Goal: Task Accomplishment & Management: Use online tool/utility

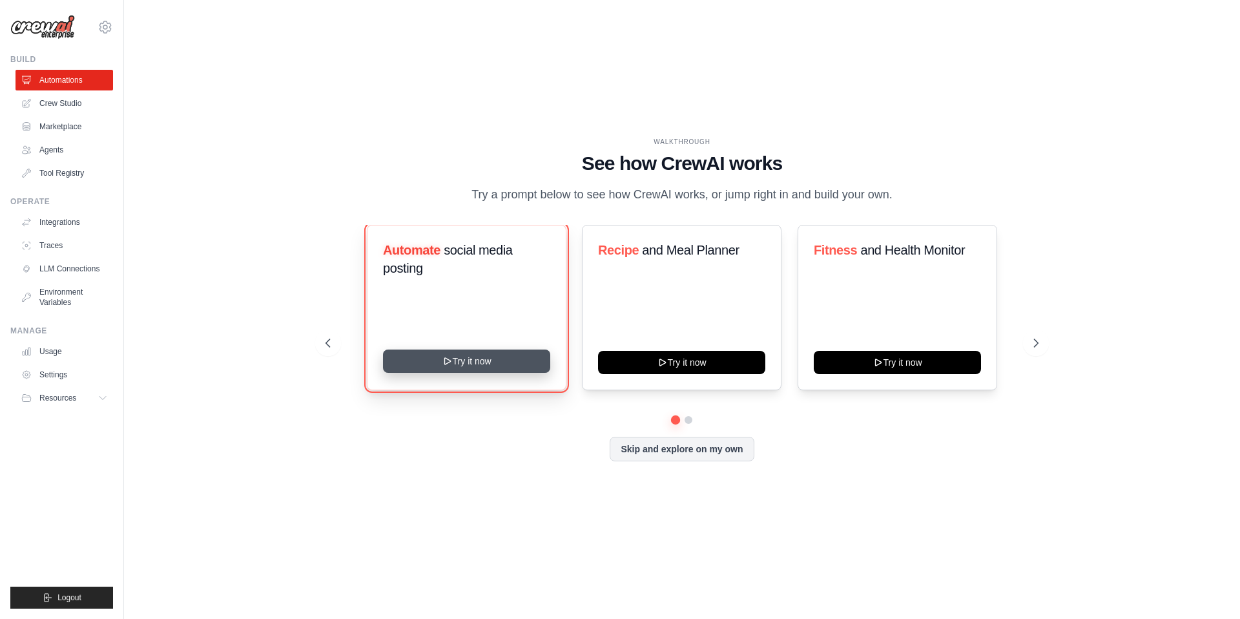
click at [469, 362] on button "Try it now" at bounding box center [466, 360] width 167 height 23
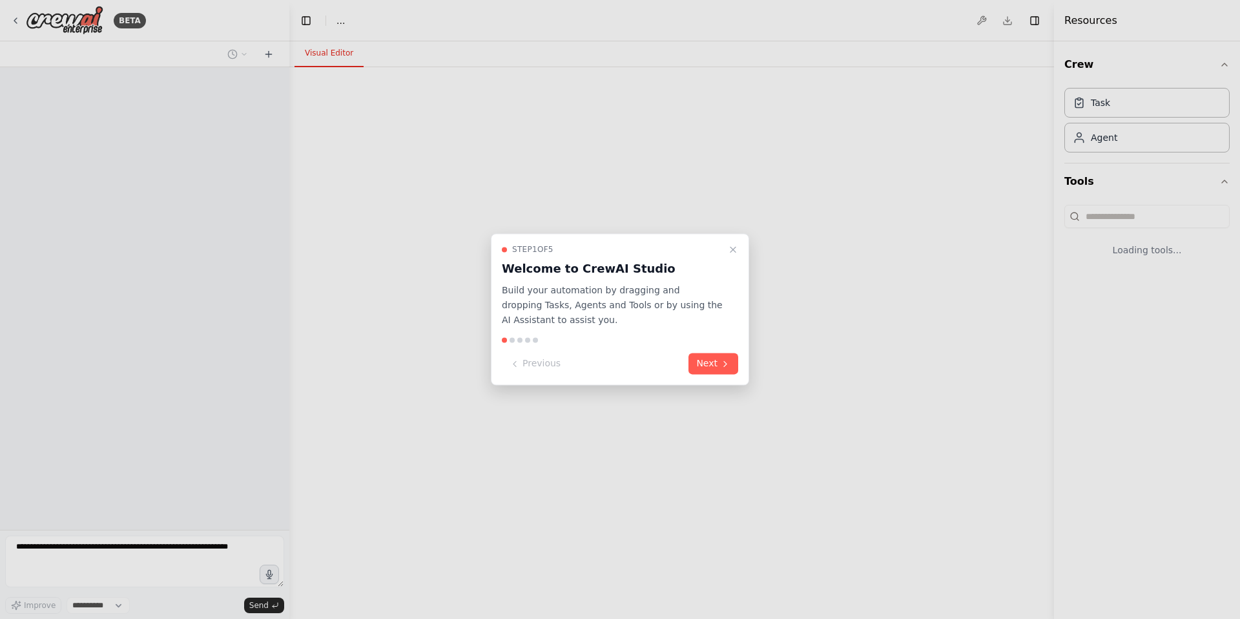
select select "****"
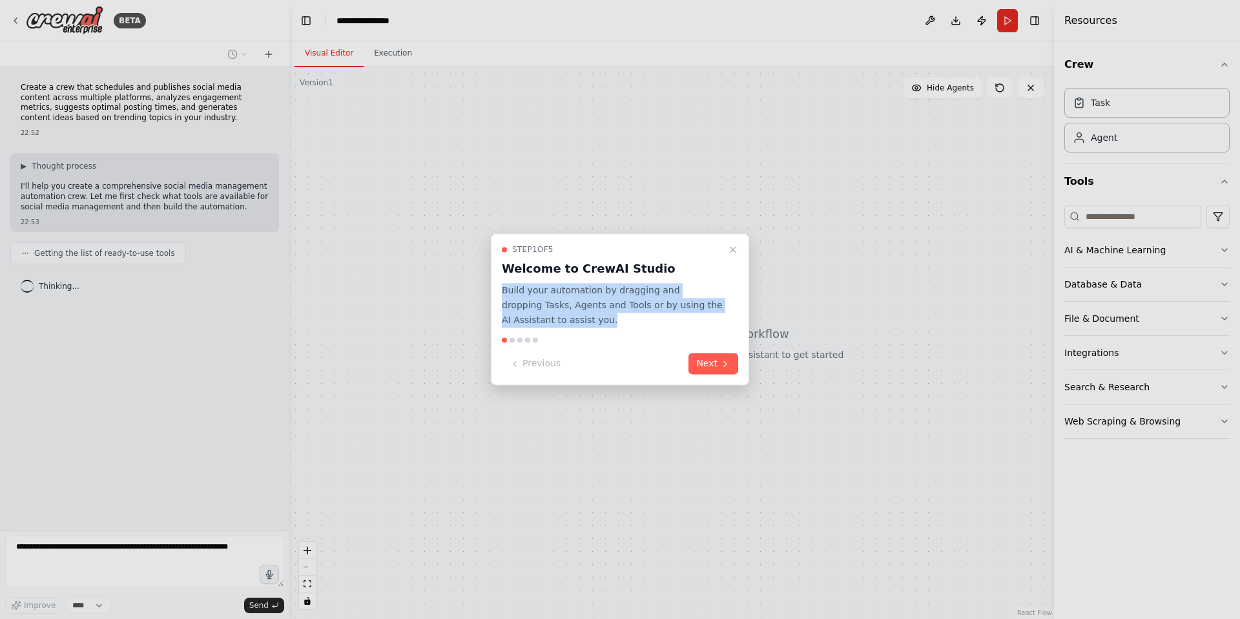
drag, startPoint x: 575, startPoint y: 318, endPoint x: 503, endPoint y: 291, distance: 76.6
click at [503, 291] on p "Build your automation by dragging and dropping Tasks, Agents and Tools or by us…" at bounding box center [612, 305] width 221 height 44
click at [536, 300] on p "Build your automation by dragging and dropping Tasks, Agents and Tools or by us…" at bounding box center [612, 305] width 221 height 44
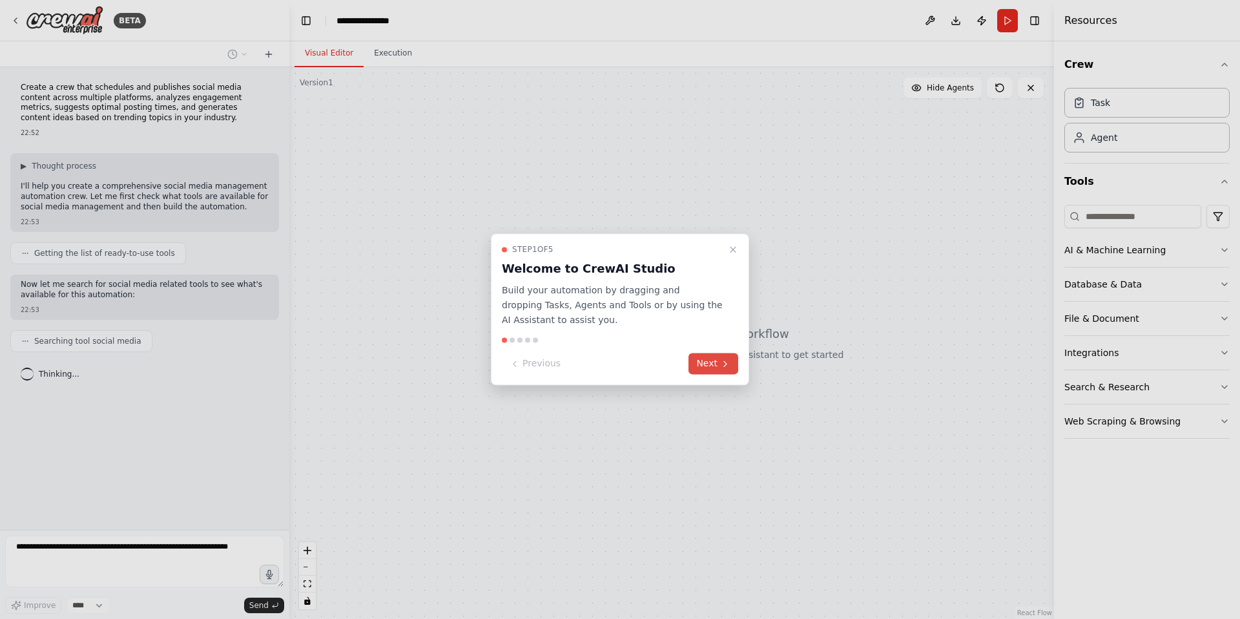
click at [717, 361] on button "Next" at bounding box center [713, 363] width 50 height 21
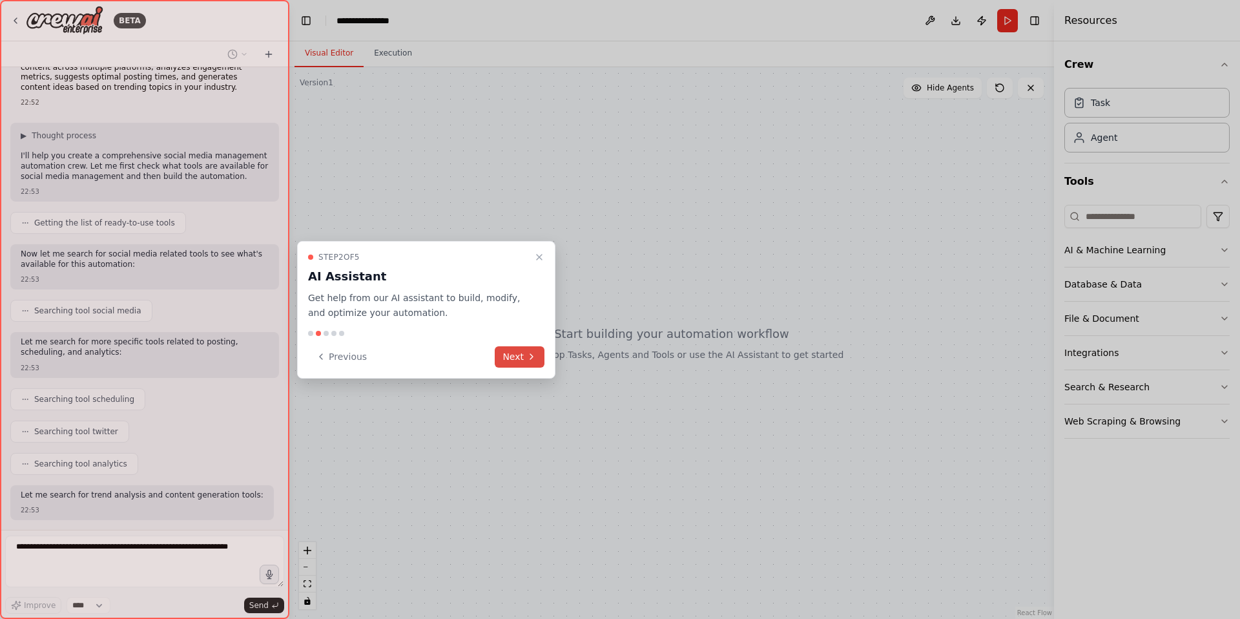
scroll to position [96, 0]
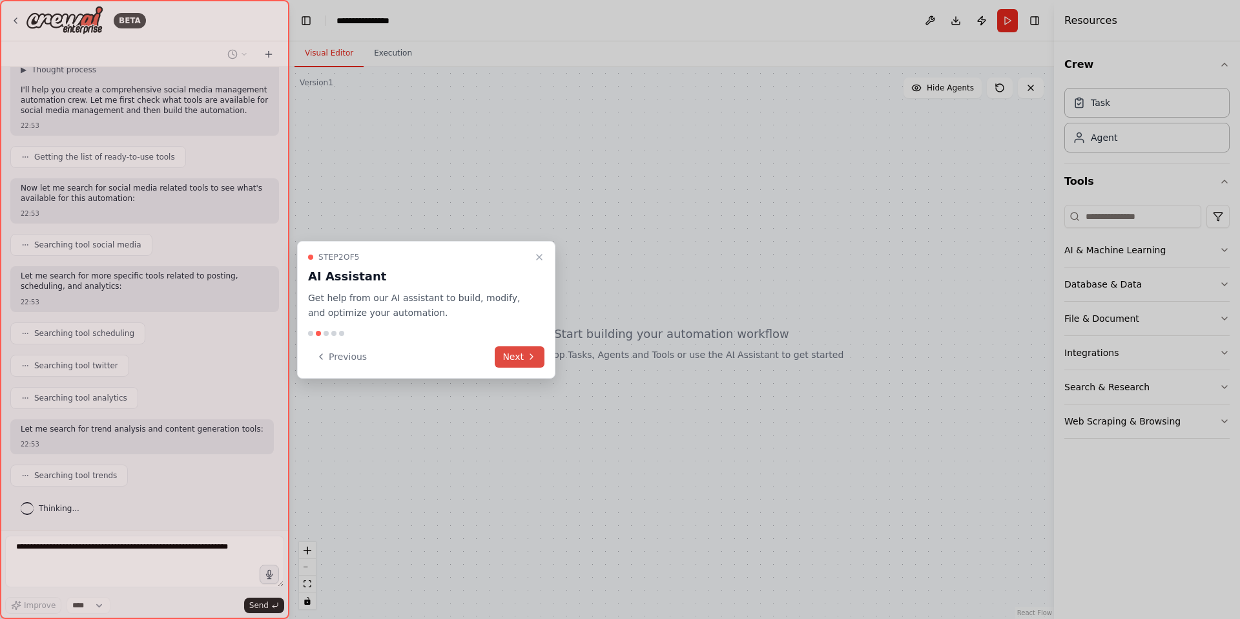
click at [514, 353] on button "Next" at bounding box center [520, 356] width 50 height 21
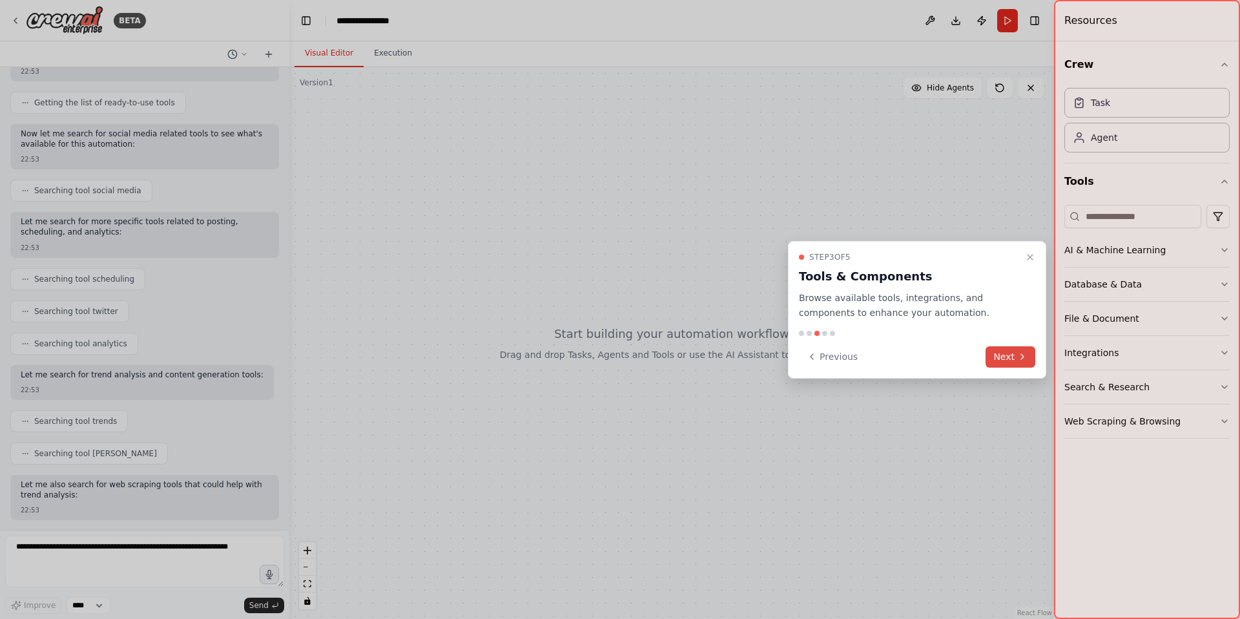
scroll to position [216, 0]
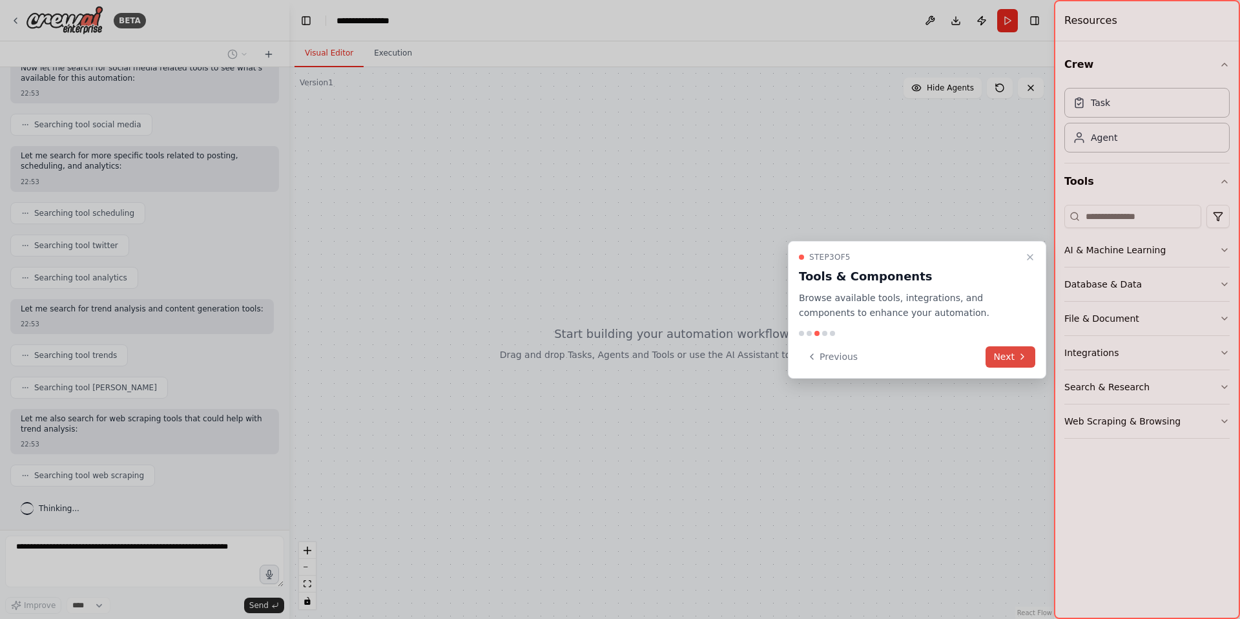
click at [1017, 357] on icon at bounding box center [1022, 356] width 10 height 10
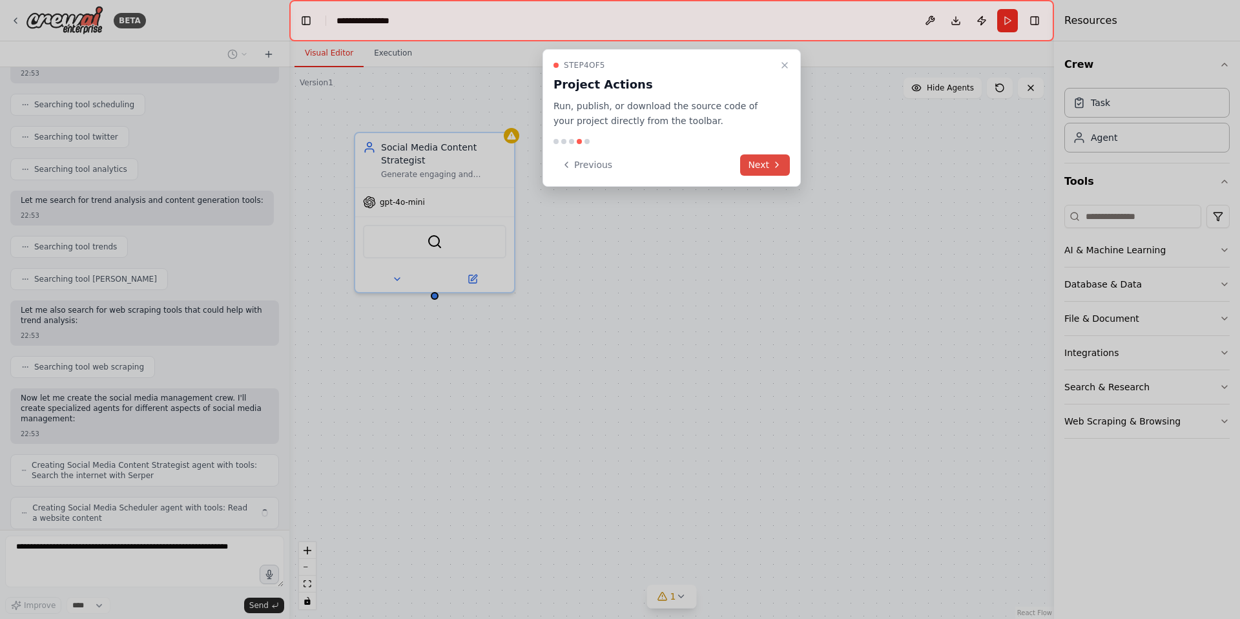
scroll to position [367, 0]
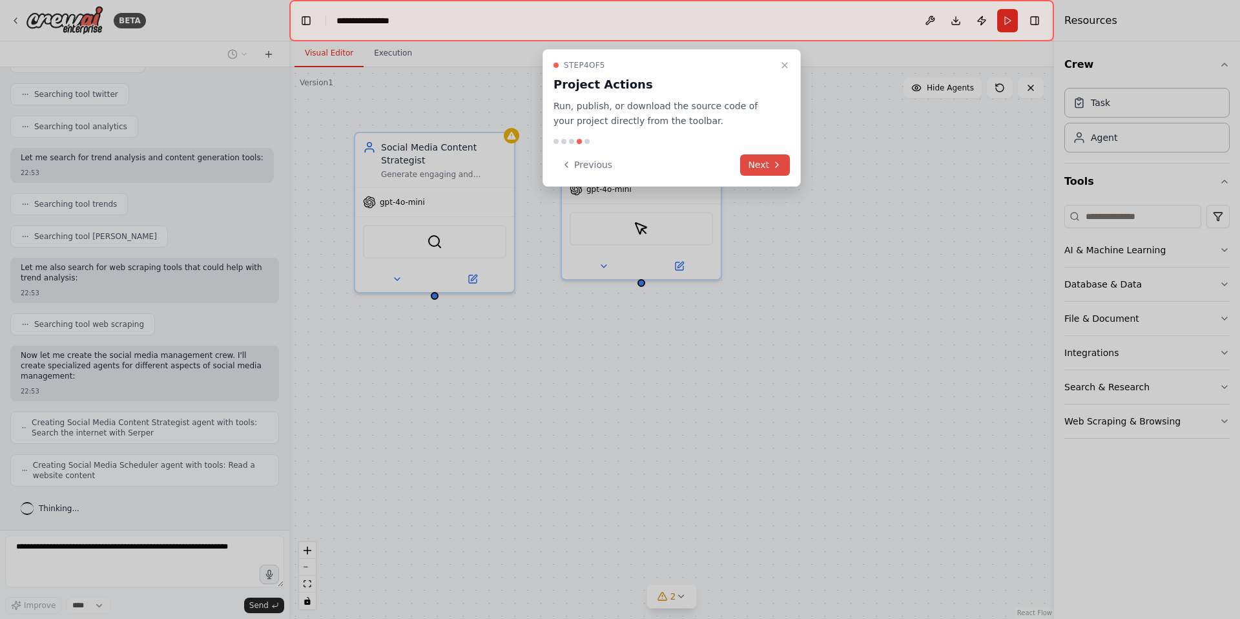
click at [759, 164] on button "Next" at bounding box center [765, 164] width 50 height 21
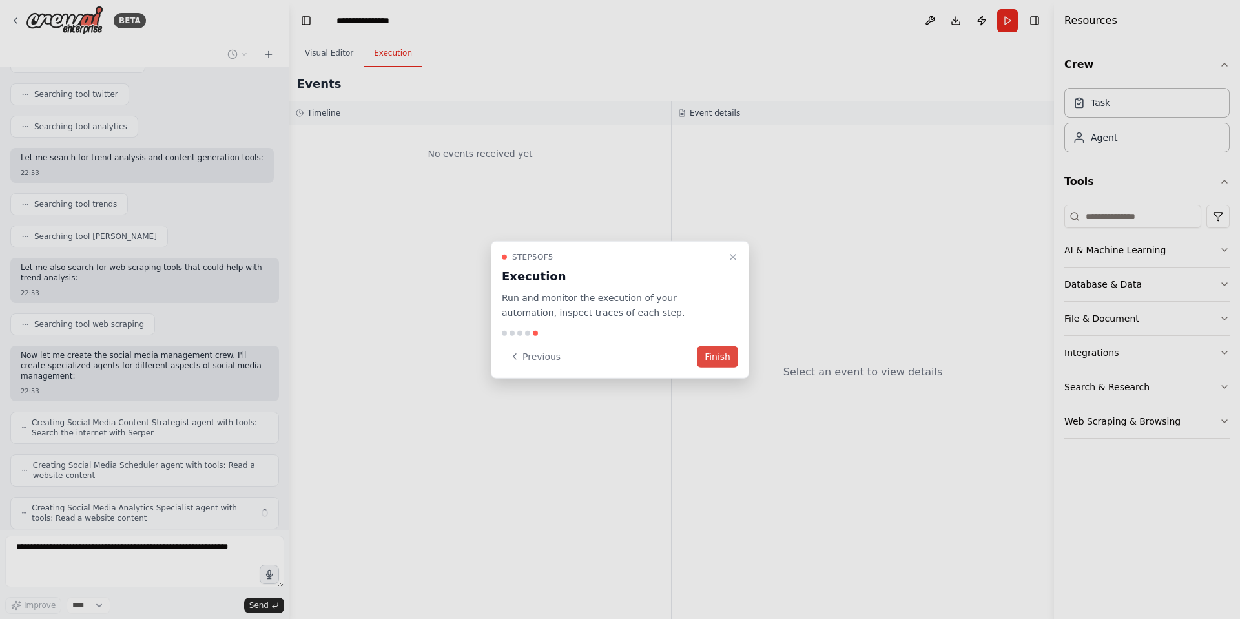
scroll to position [410, 0]
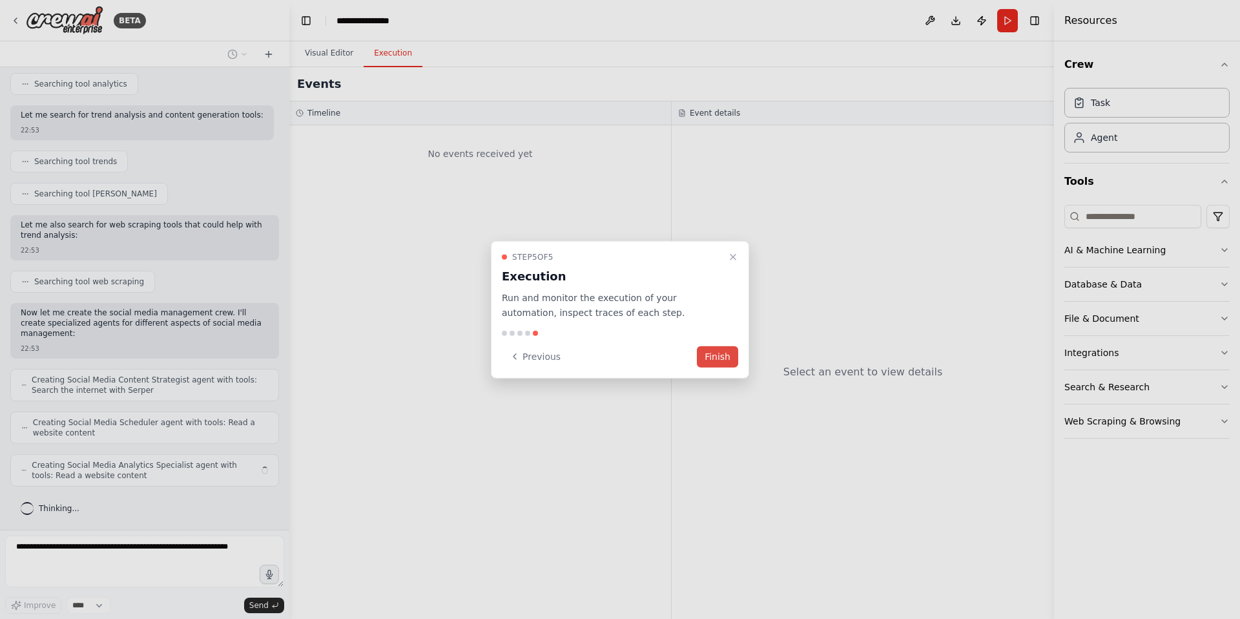
click at [721, 355] on button "Finish" at bounding box center [717, 355] width 41 height 21
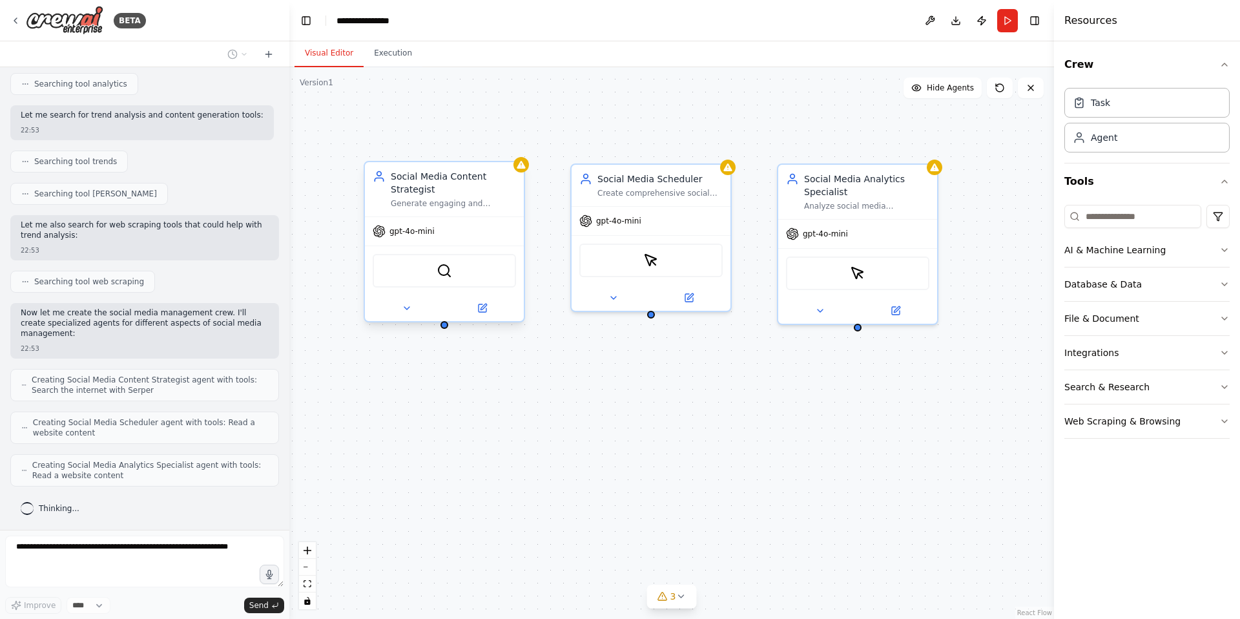
drag, startPoint x: 444, startPoint y: 293, endPoint x: 454, endPoint y: 324, distance: 32.1
click at [454, 324] on div "Social Media Content Strategist Generate engaging and relevant content ideas fo…" at bounding box center [671, 342] width 765 height 551
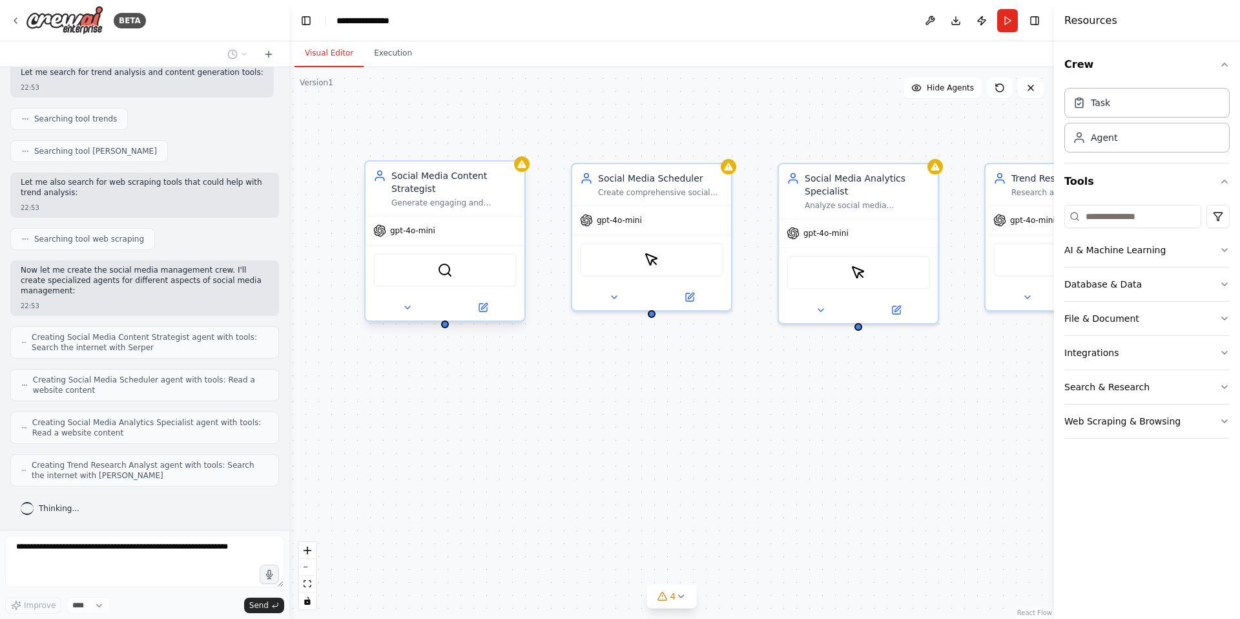
click at [433, 276] on div "SerperDevTool" at bounding box center [444, 270] width 143 height 34
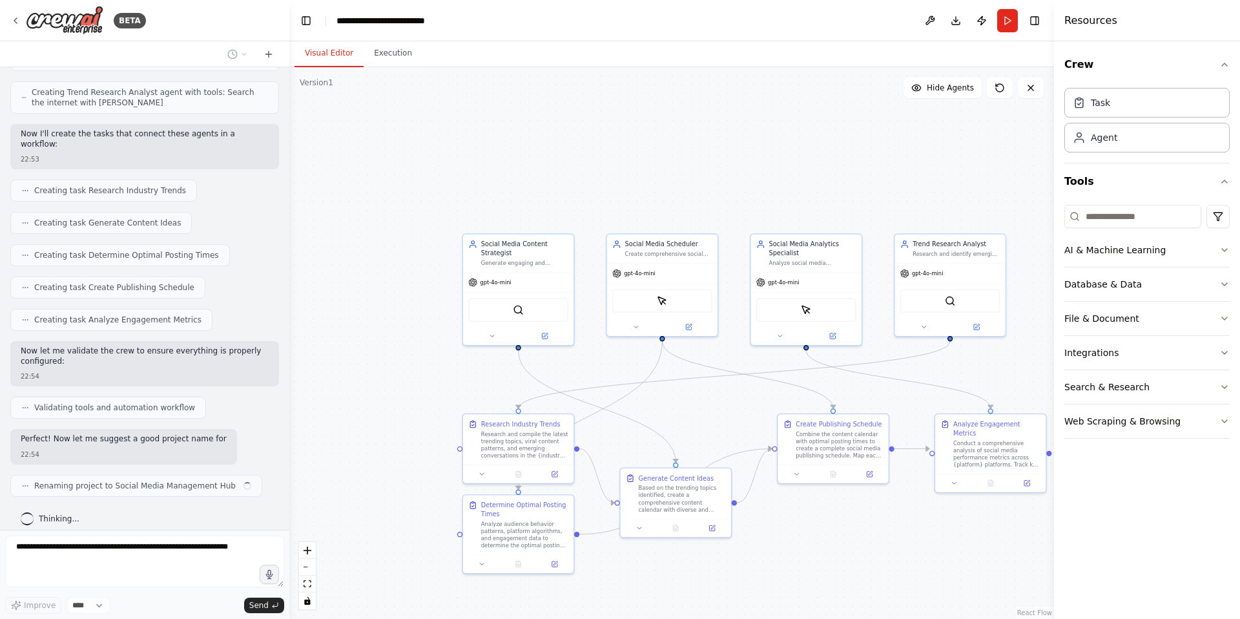
scroll to position [836, 0]
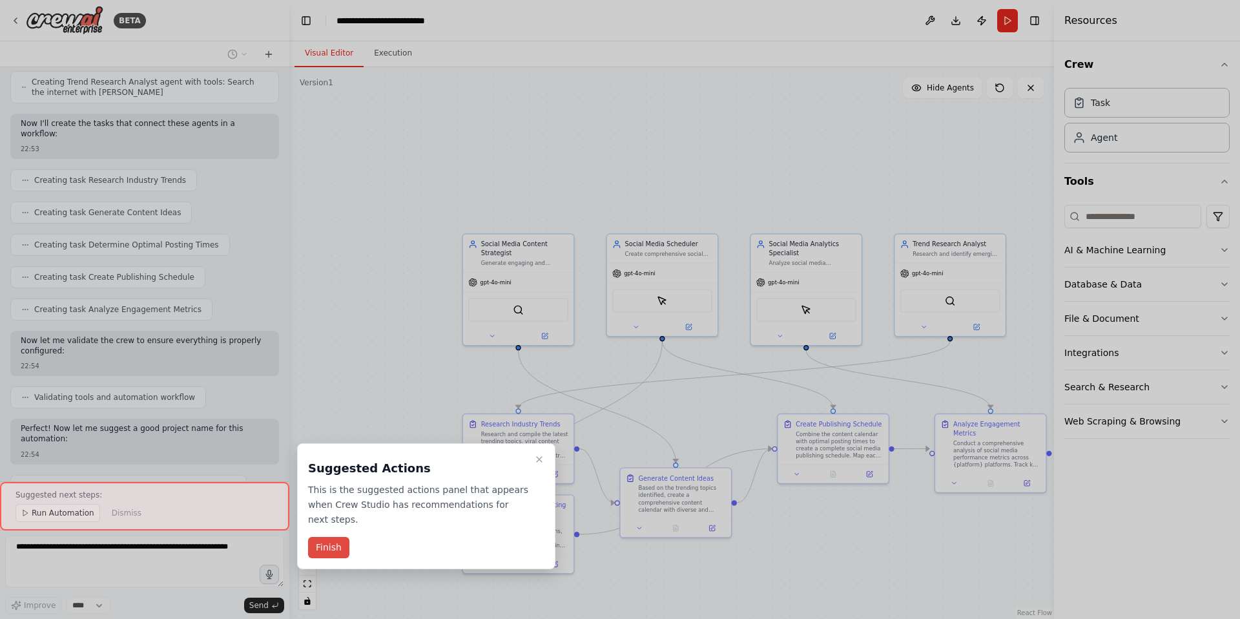
click at [335, 548] on button "Finish" at bounding box center [328, 547] width 41 height 21
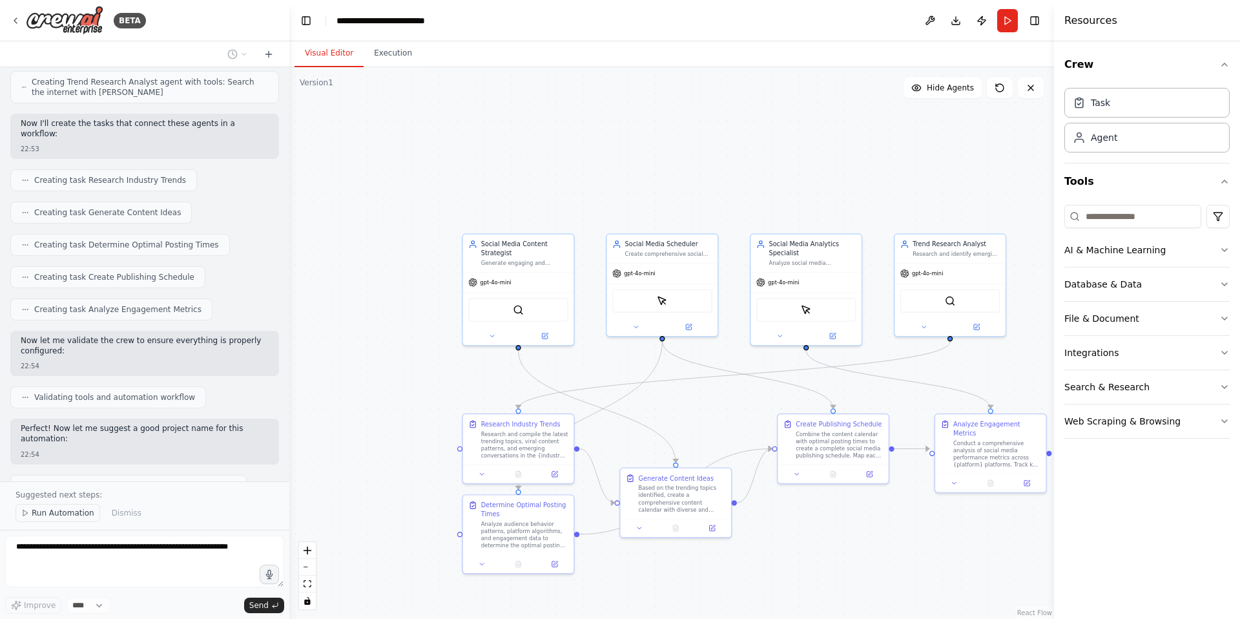
click at [50, 509] on span "Run Automation" at bounding box center [63, 513] width 63 height 10
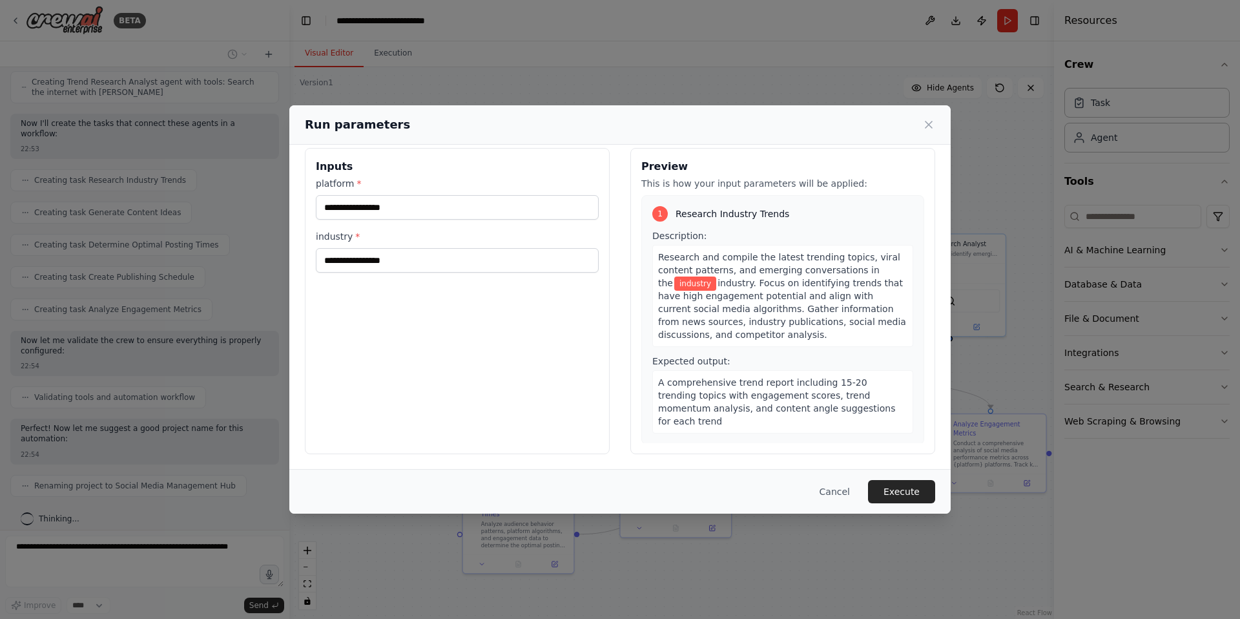
scroll to position [0, 0]
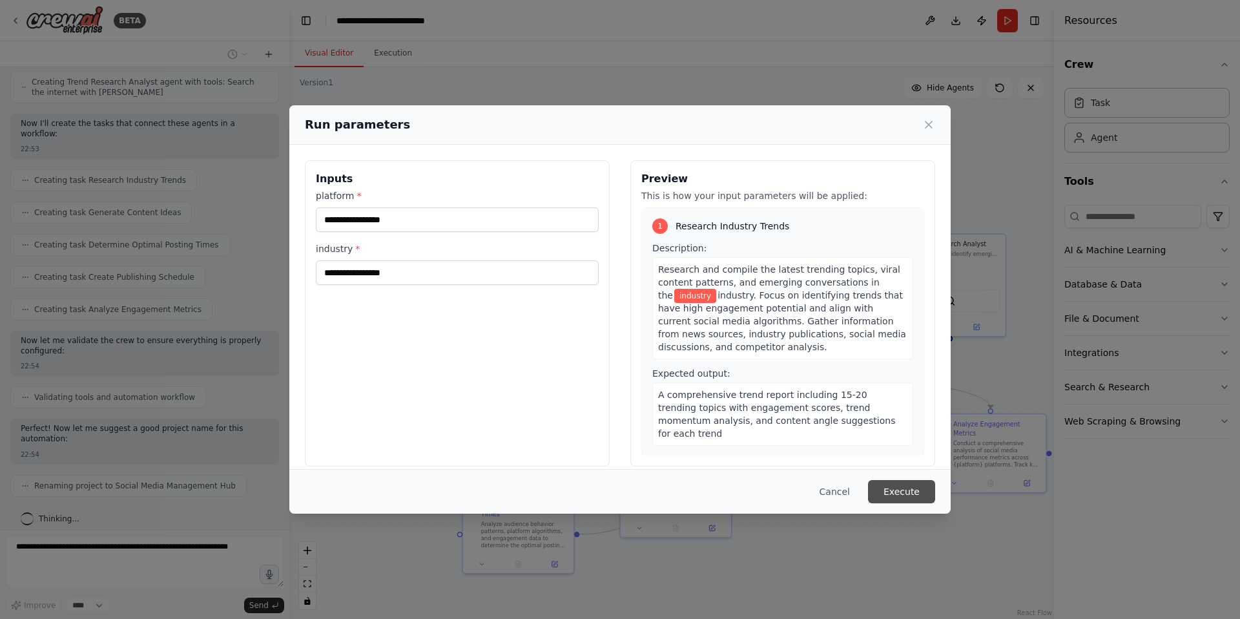
click at [903, 495] on button "Execute" at bounding box center [901, 491] width 67 height 23
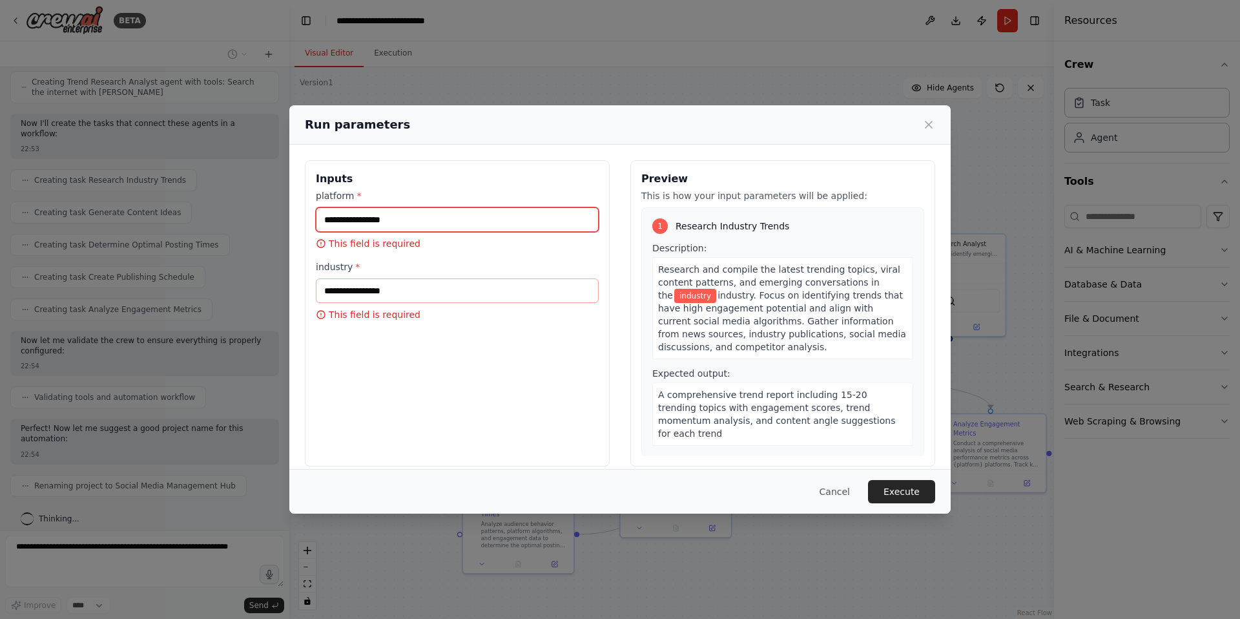
click at [385, 223] on input "platform *" at bounding box center [457, 219] width 283 height 25
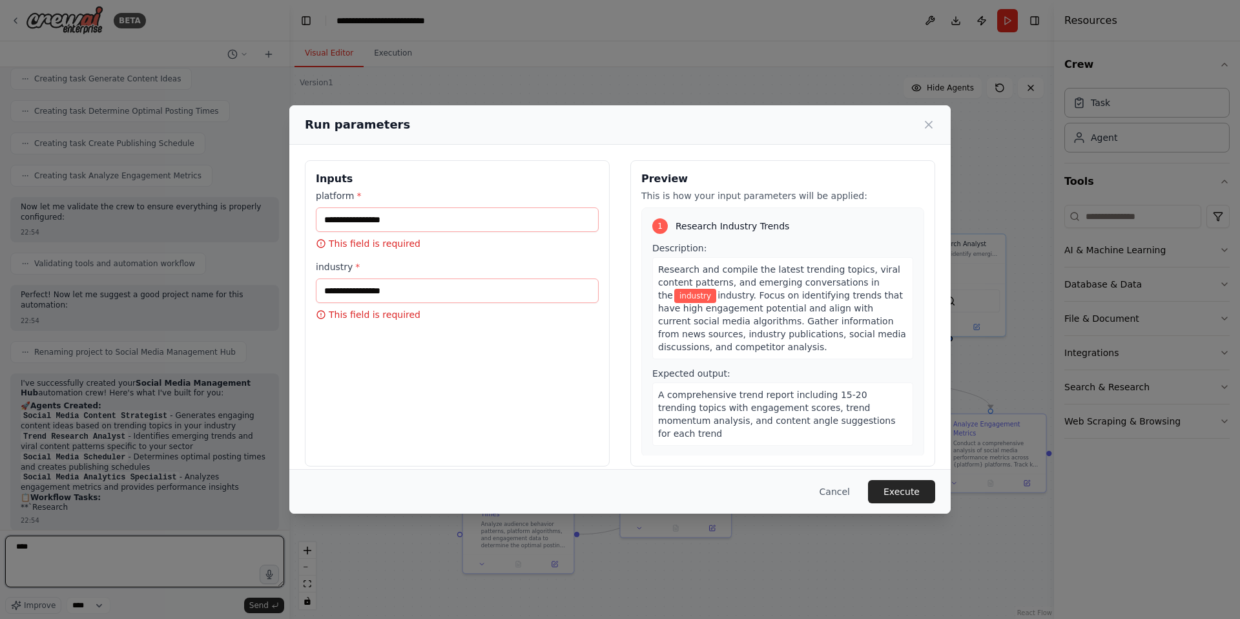
type textarea "****"
click at [376, 227] on input "platform *" at bounding box center [457, 219] width 283 height 25
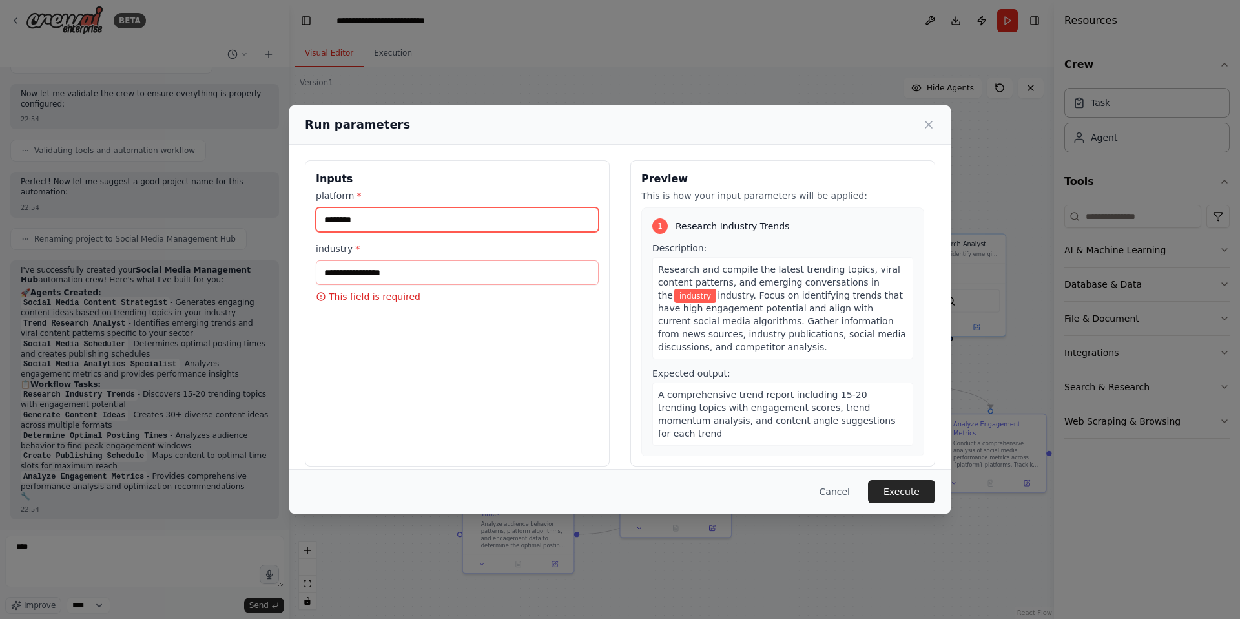
type input "********"
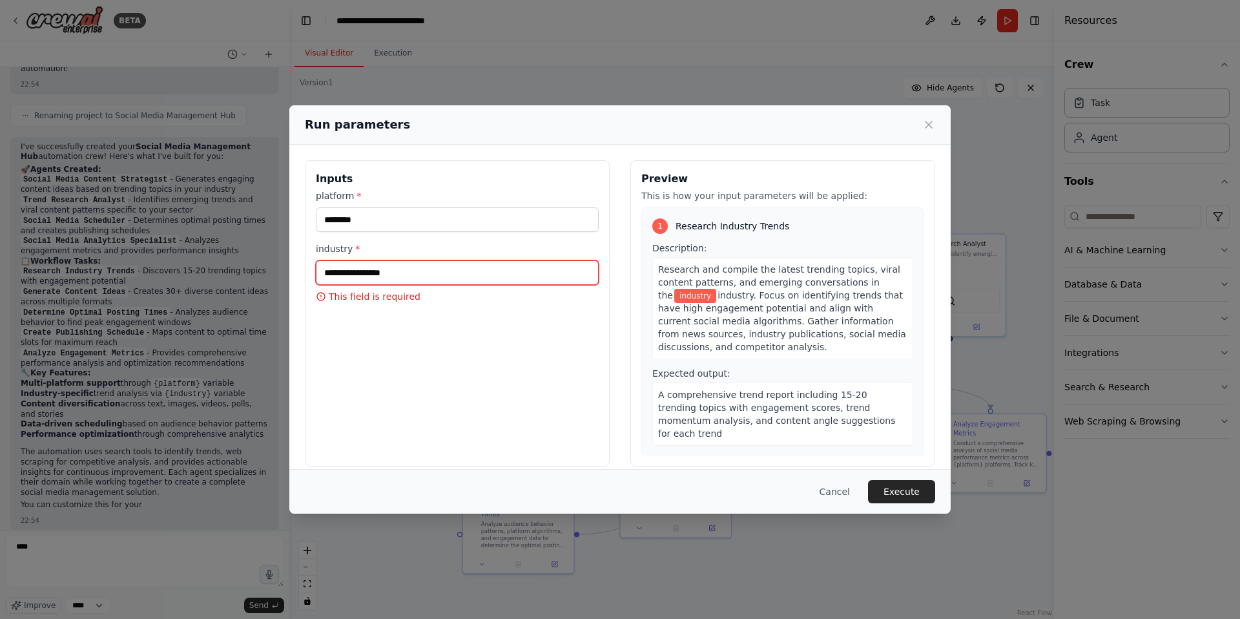
scroll to position [1216, 0]
type input "*"
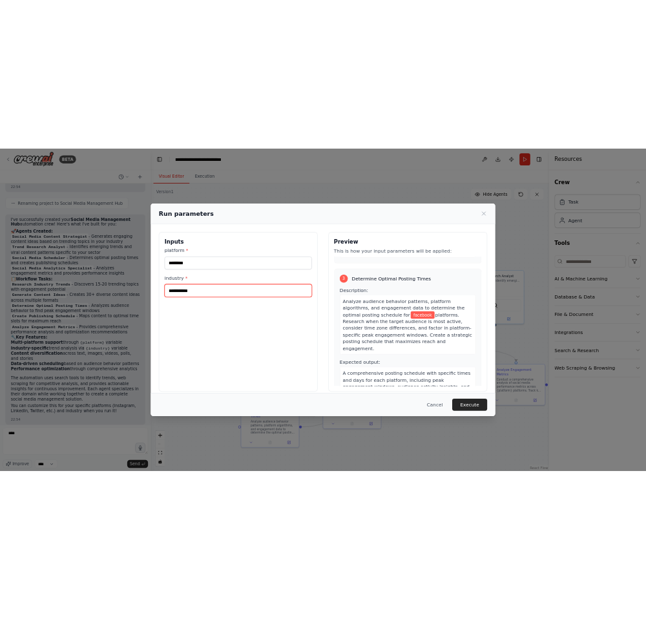
scroll to position [525, 0]
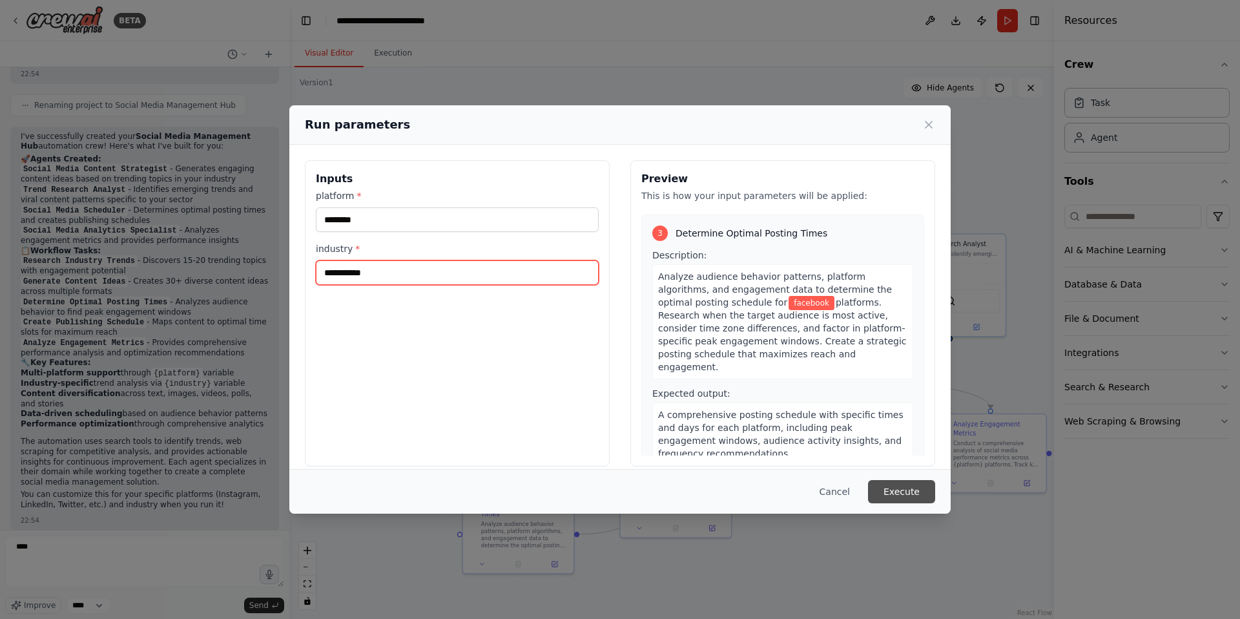
type input "**********"
click at [913, 493] on button "Execute" at bounding box center [901, 491] width 67 height 23
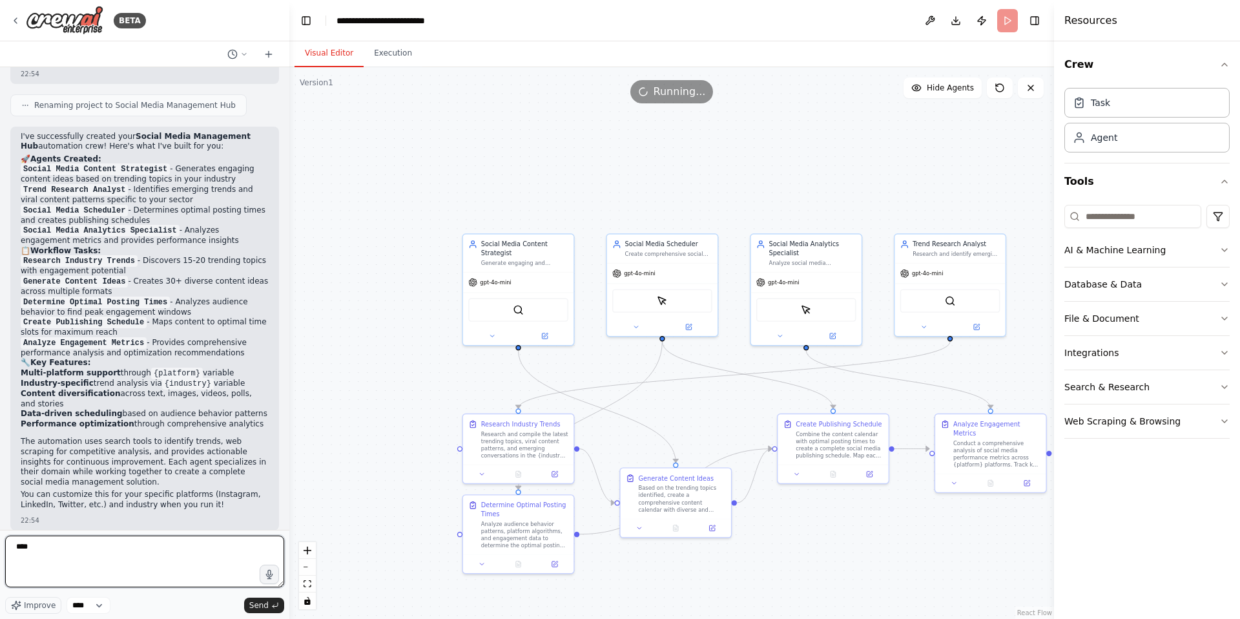
click at [105, 553] on textarea "****" at bounding box center [144, 561] width 279 height 52
type textarea "*"
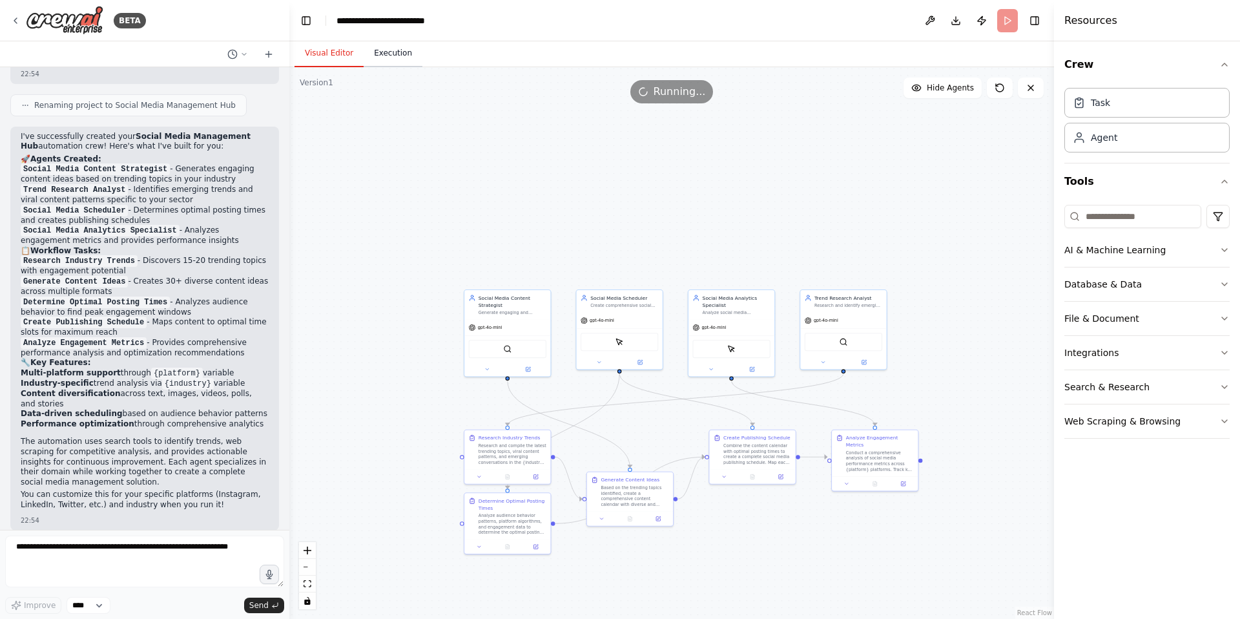
click at [400, 60] on button "Execution" at bounding box center [393, 53] width 59 height 27
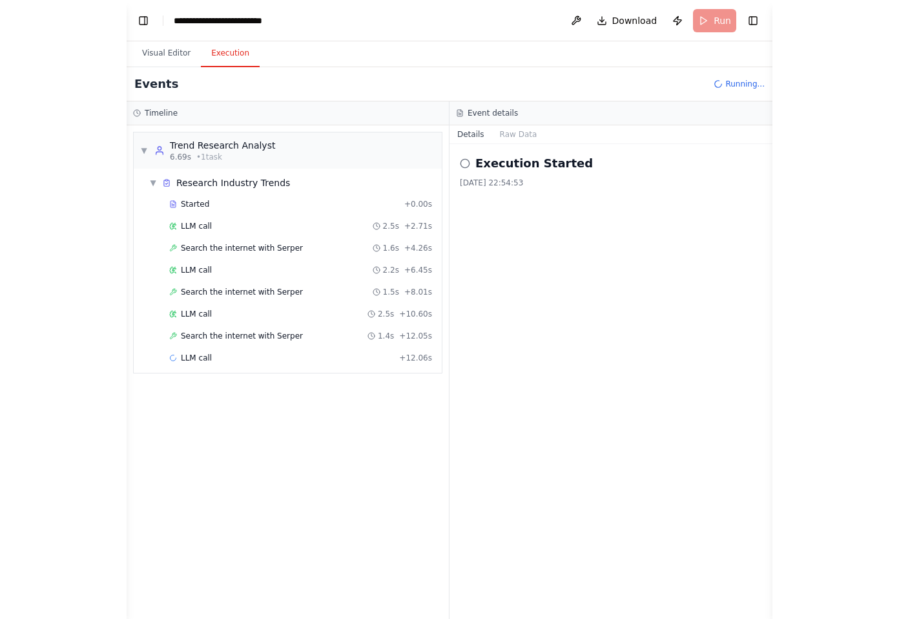
scroll to position [1216, 0]
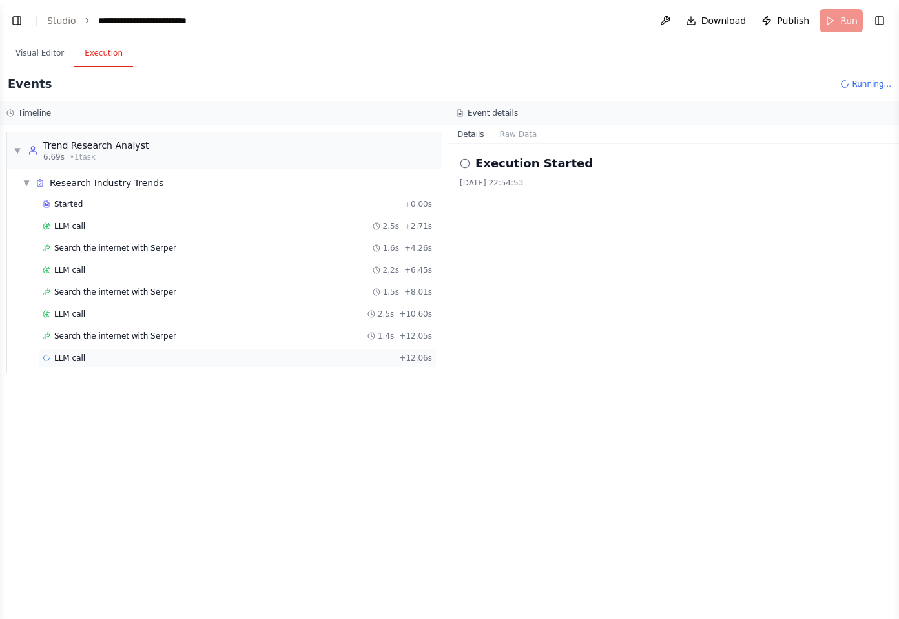
click at [415, 361] on span "+ 12.06s" at bounding box center [415, 358] width 33 height 10
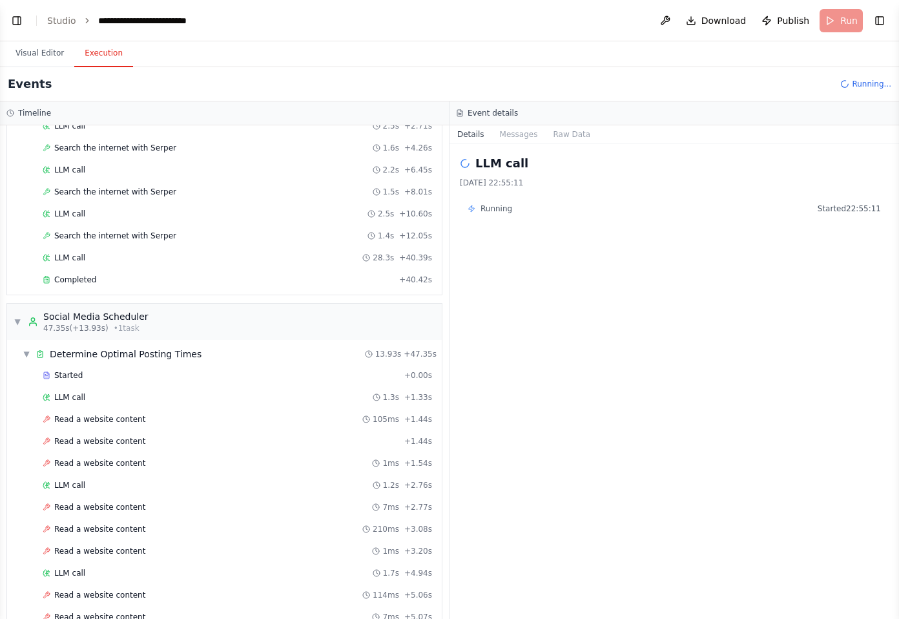
scroll to position [355, 0]
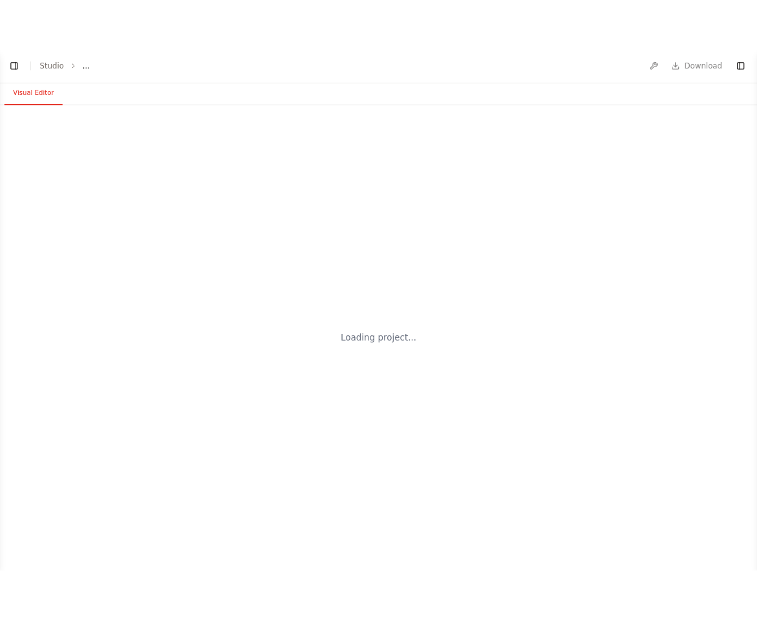
scroll to position [1216, 0]
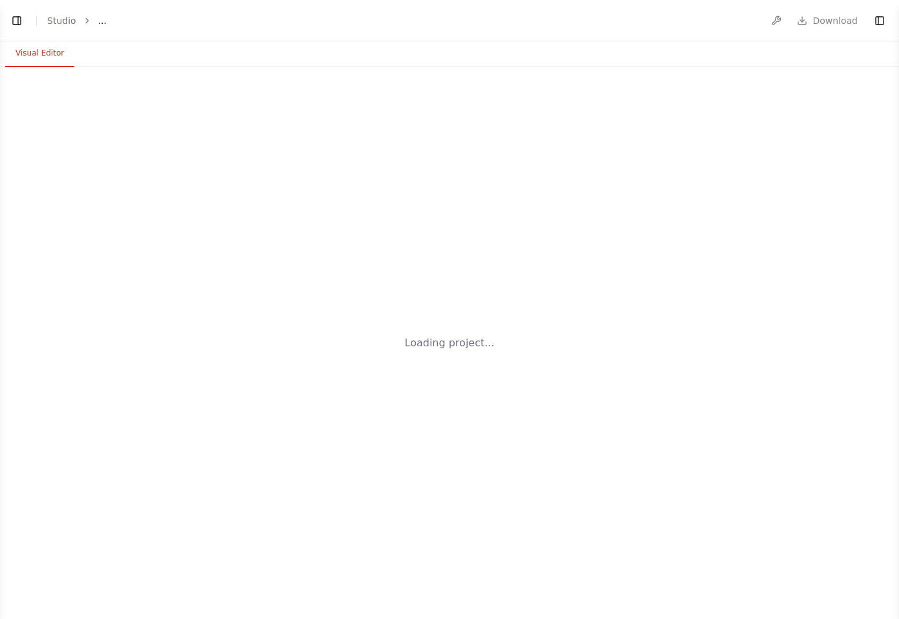
select select "****"
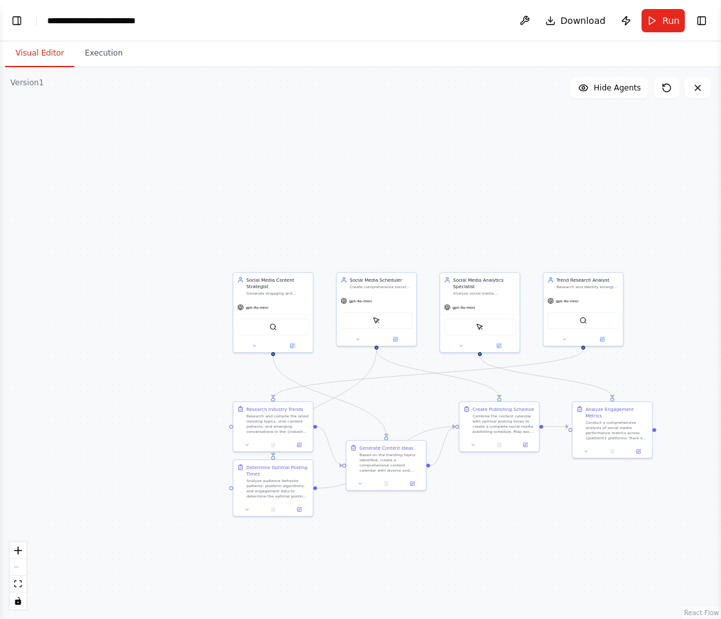
drag, startPoint x: 486, startPoint y: 263, endPoint x: 409, endPoint y: 218, distance: 90.0
click at [409, 218] on div ".deletable-edge-delete-btn { width: 20px; height: 20px; border: 0px solid #ffff…" at bounding box center [360, 342] width 721 height 551
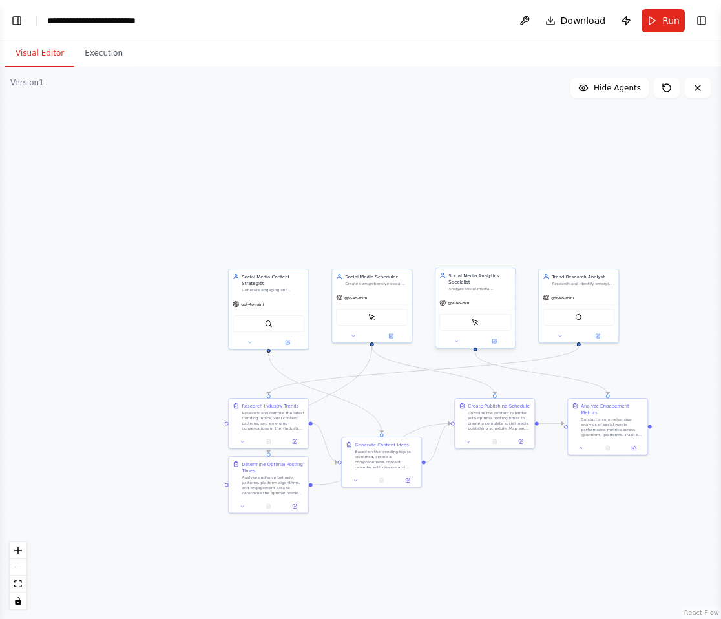
click at [476, 295] on div "gpt-4o-mini ScrapeElementFromWebsiteTool" at bounding box center [474, 321] width 79 height 52
click at [497, 339] on icon at bounding box center [493, 340] width 5 height 5
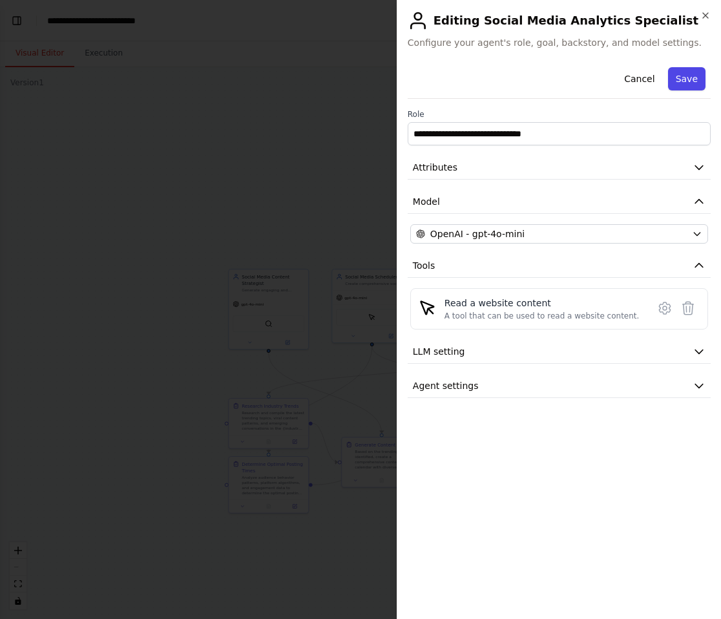
click at [692, 76] on button "Save" at bounding box center [686, 78] width 37 height 23
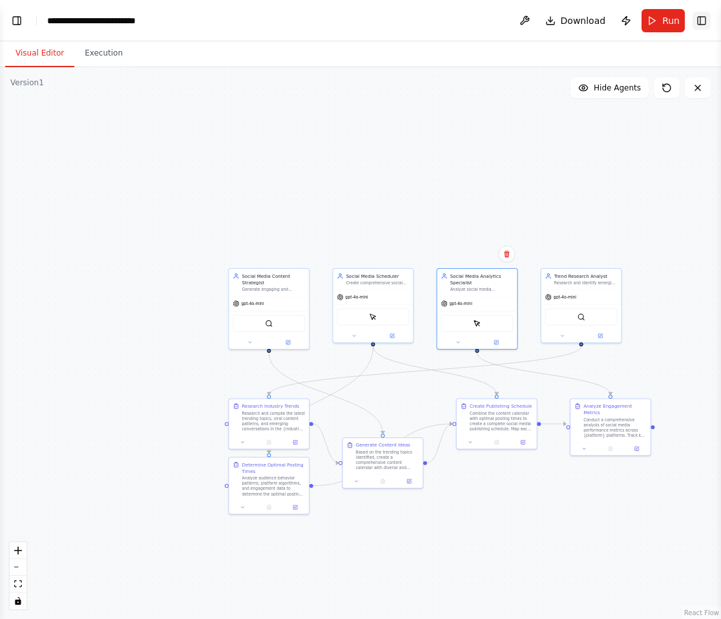
click at [702, 23] on button "Toggle Right Sidebar" at bounding box center [701, 21] width 18 height 18
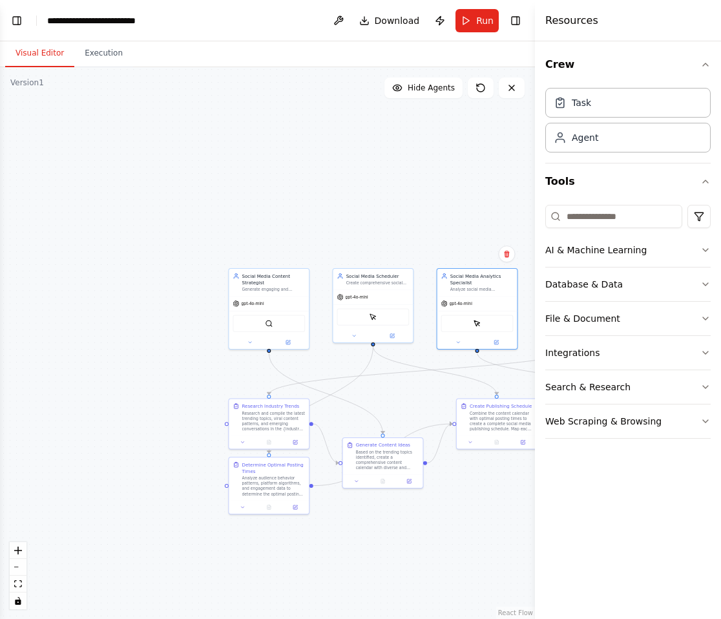
click at [462, 151] on div ".deletable-edge-delete-btn { width: 20px; height: 20px; border: 0px solid #ffff…" at bounding box center [267, 342] width 535 height 551
click at [517, 26] on button "Toggle Right Sidebar" at bounding box center [515, 21] width 18 height 18
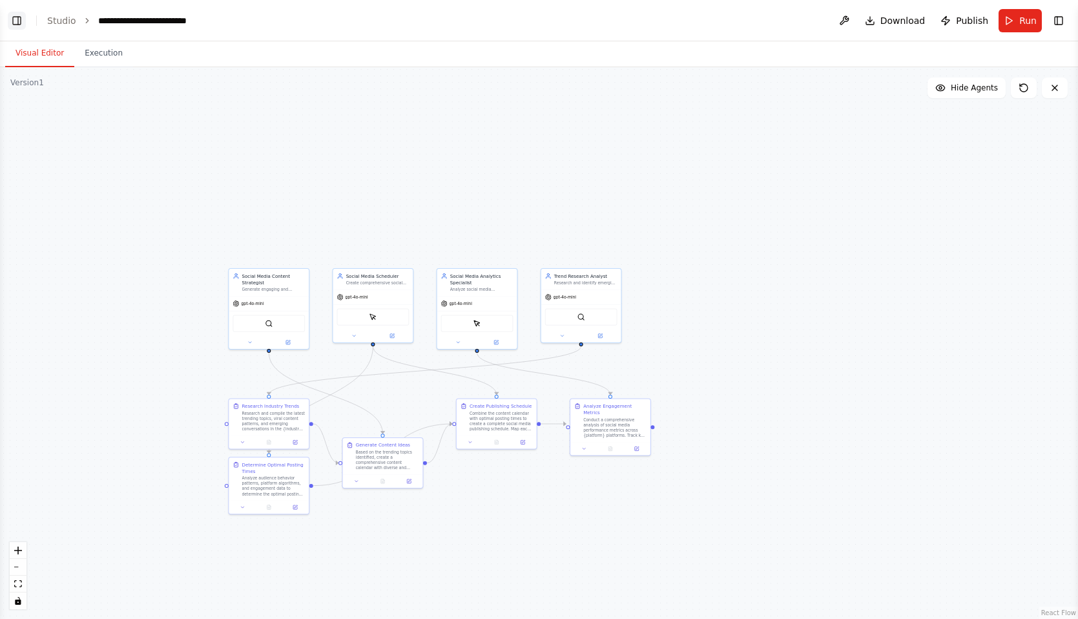
click at [18, 19] on button "Toggle Left Sidebar" at bounding box center [17, 21] width 18 height 18
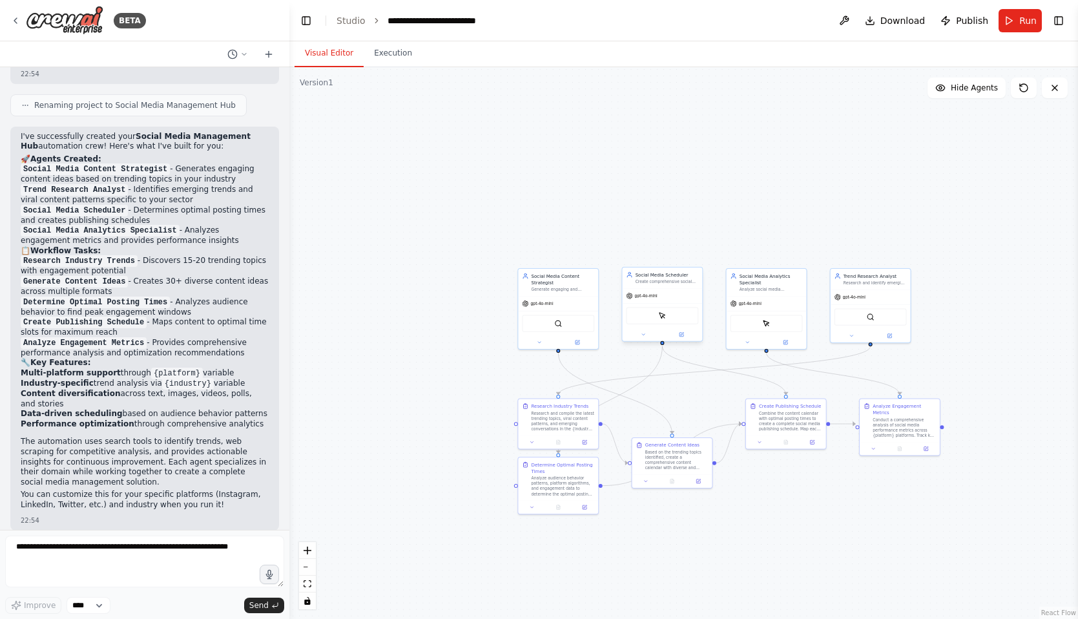
drag, startPoint x: 1077, startPoint y: 154, endPoint x: 661, endPoint y: 275, distance: 433.2
click at [661, 275] on div "BETA Create a crew that schedules and publishes social media content across mul…" at bounding box center [539, 309] width 1078 height 619
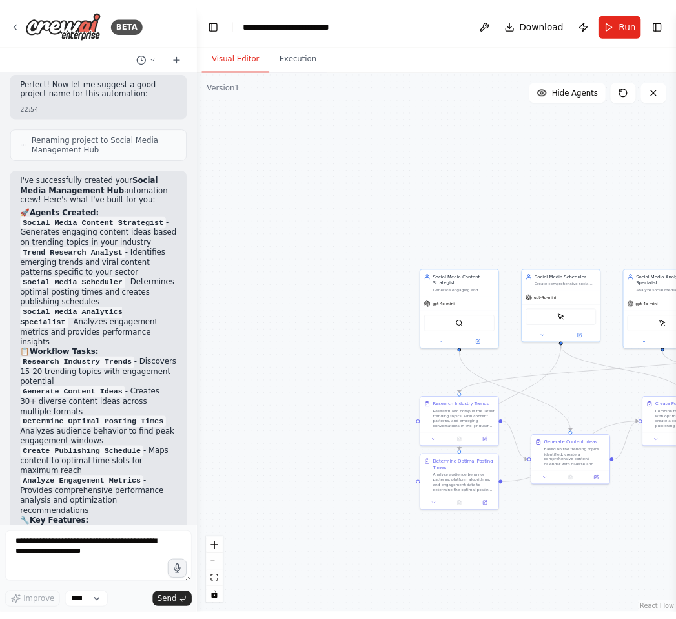
scroll to position [1389, 0]
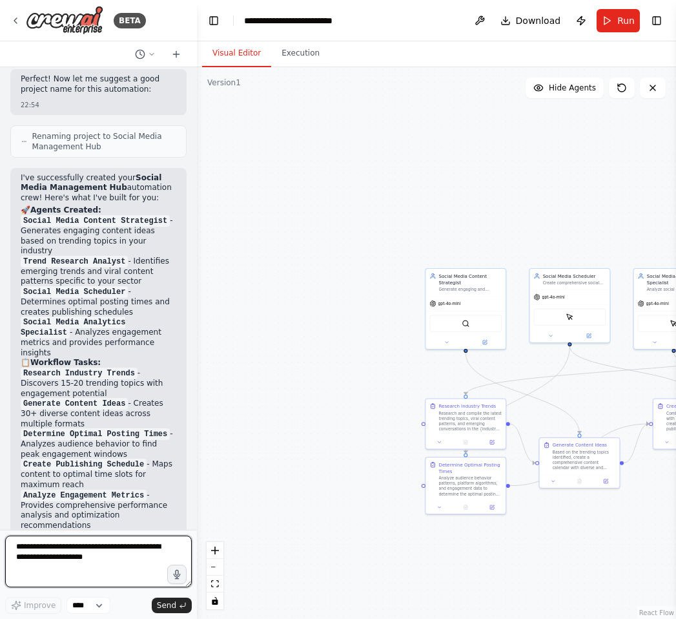
click at [38, 562] on textarea at bounding box center [98, 561] width 187 height 52
type textarea "****"
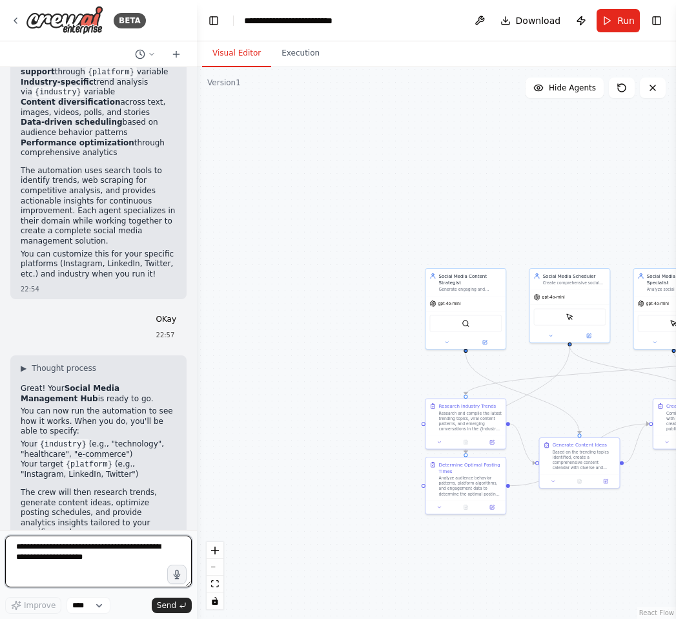
scroll to position [1882, 0]
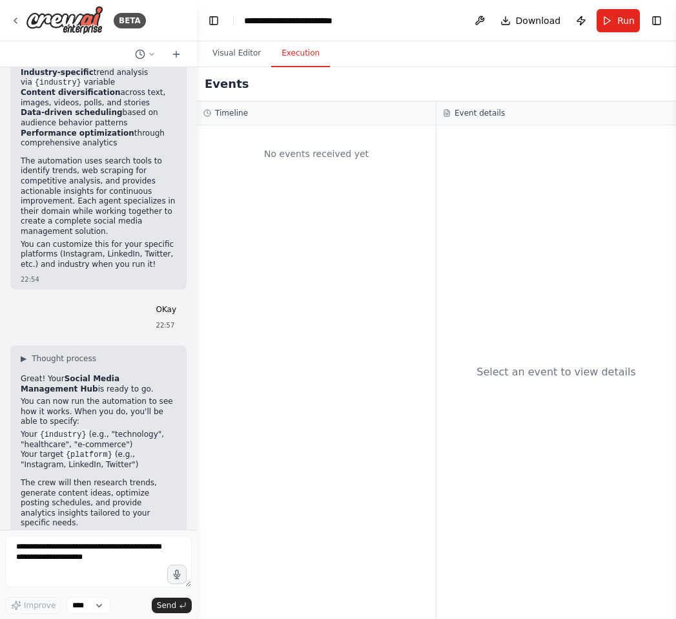
click at [294, 56] on button "Execution" at bounding box center [300, 53] width 59 height 27
click at [241, 54] on button "Visual Editor" at bounding box center [236, 53] width 69 height 27
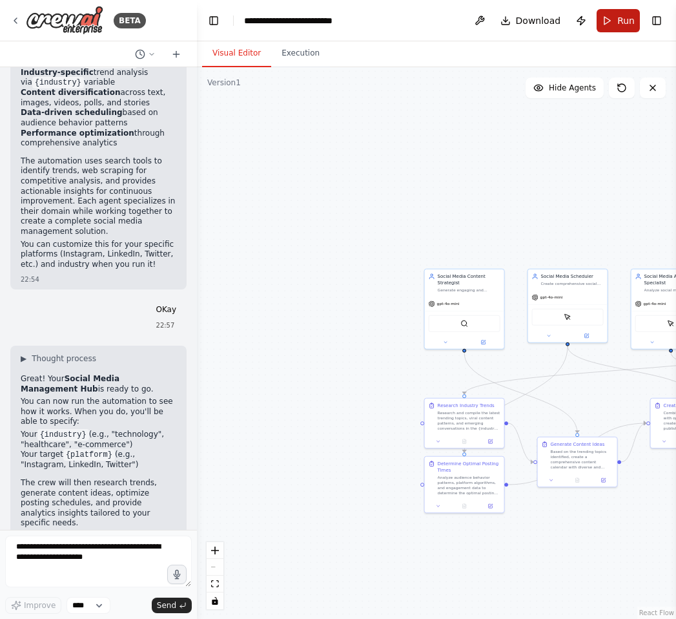
click at [612, 15] on button "Run" at bounding box center [618, 20] width 43 height 23
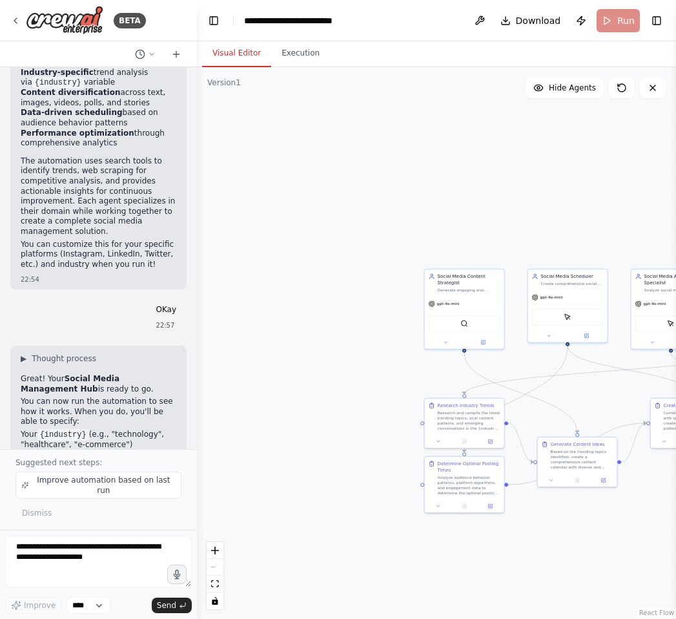
click at [612, 15] on header "**********" at bounding box center [436, 20] width 479 height 41
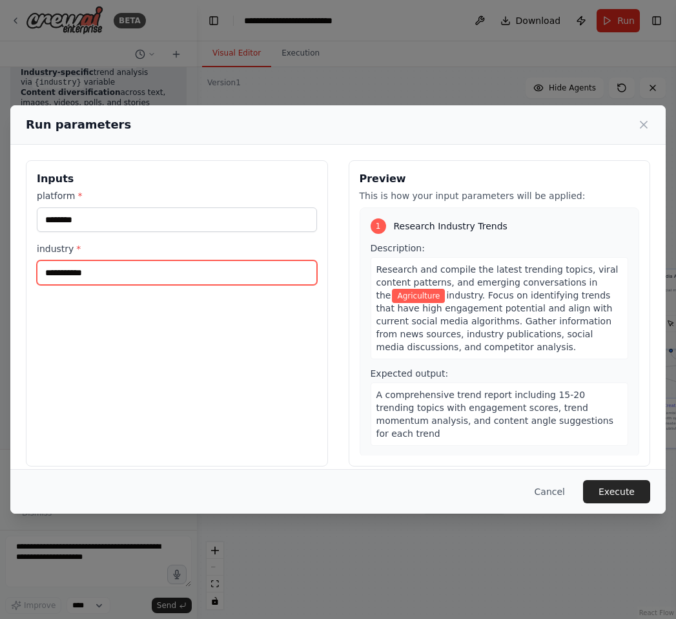
click at [125, 267] on input "**********" at bounding box center [177, 272] width 280 height 25
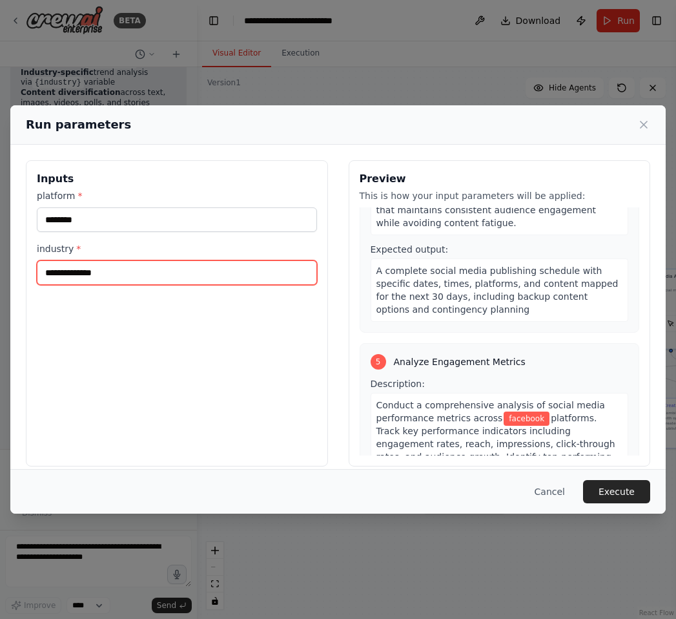
scroll to position [1027, 0]
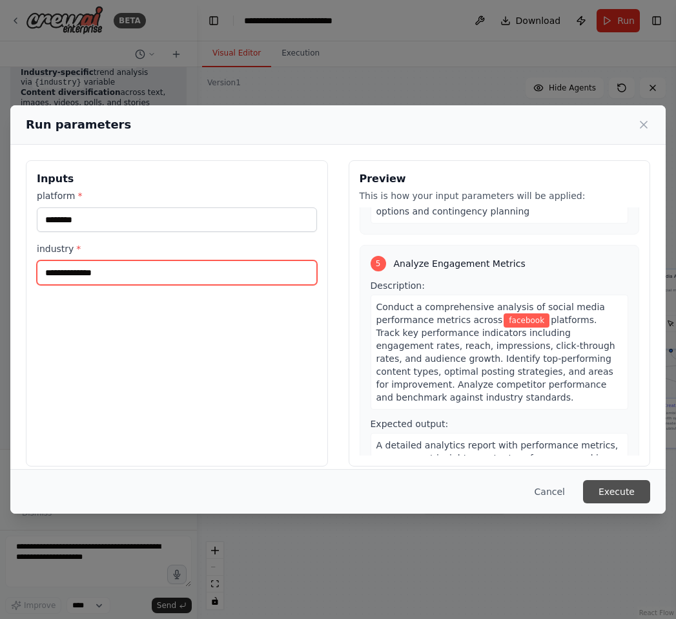
type input "**********"
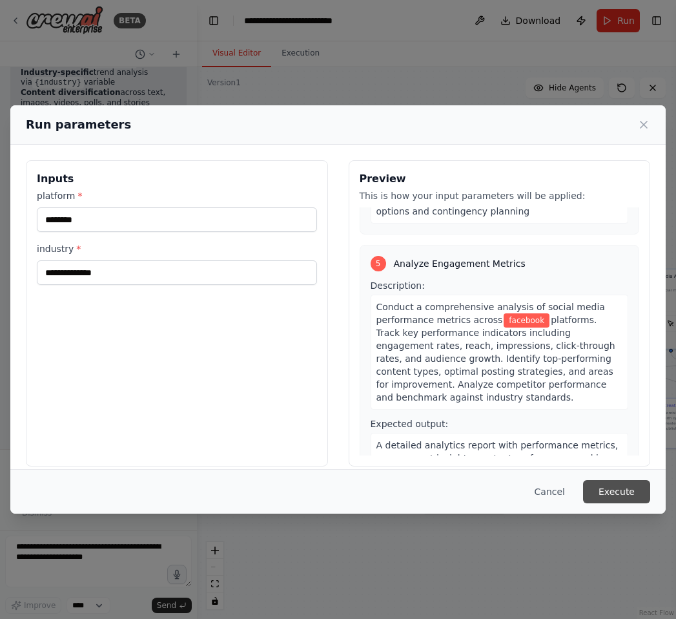
click at [627, 488] on button "Execute" at bounding box center [616, 491] width 67 height 23
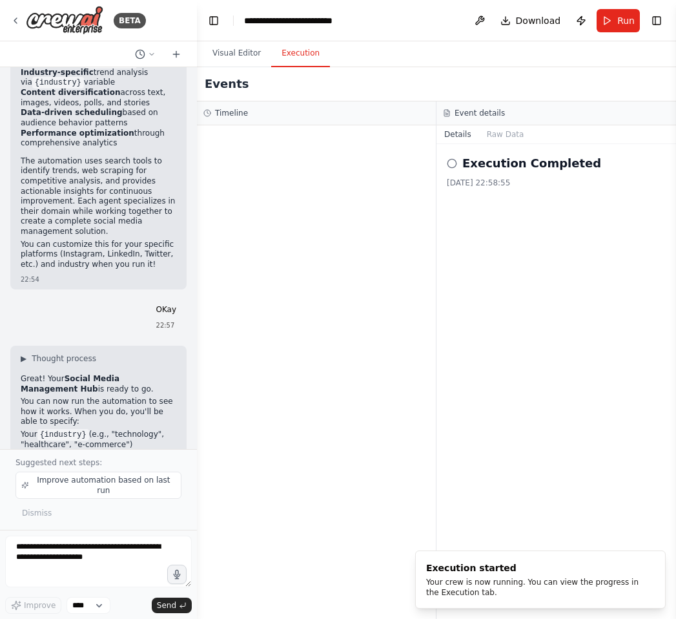
click at [299, 52] on button "Execution" at bounding box center [300, 53] width 59 height 27
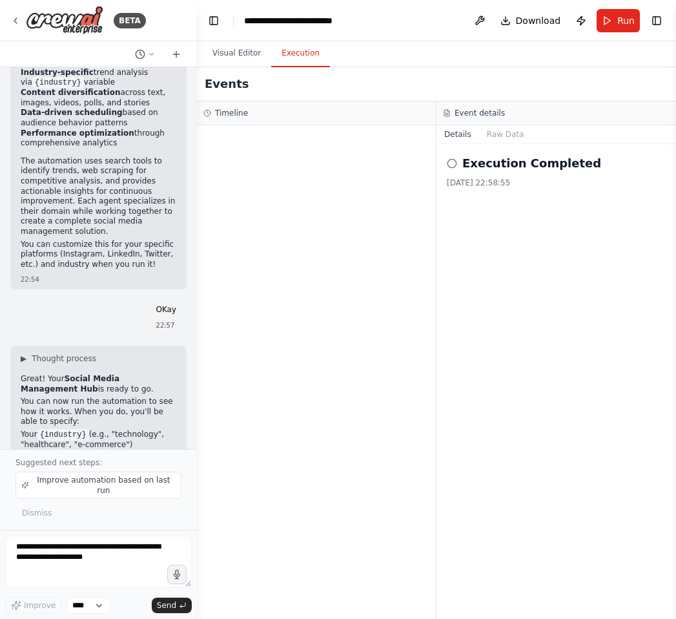
click at [491, 177] on div "Execution Completed 03/09/2025, 22:58:55" at bounding box center [556, 171] width 219 height 34
click at [450, 163] on icon at bounding box center [452, 163] width 10 height 10
click at [479, 161] on h2 "Execution Completed" at bounding box center [531, 163] width 139 height 18
click at [216, 116] on h3 "Timeline" at bounding box center [231, 113] width 33 height 10
click at [498, 158] on h2 "Execution Completed" at bounding box center [531, 163] width 139 height 18
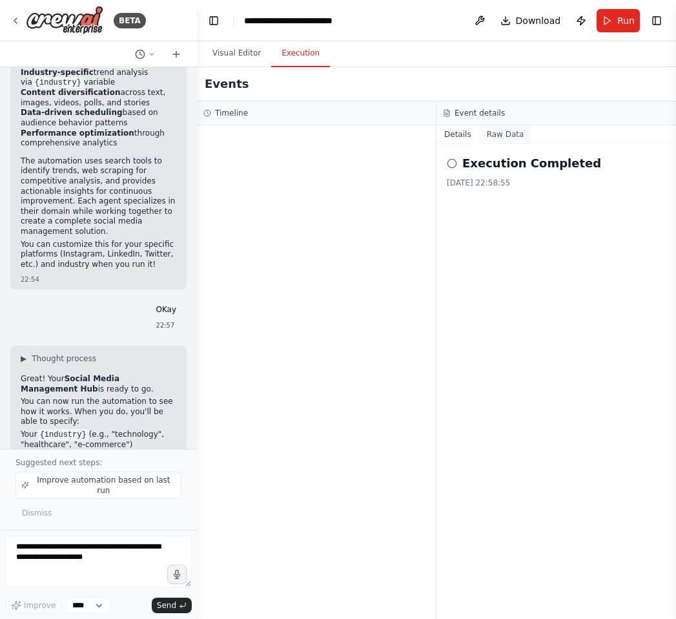
click at [497, 138] on button "Raw Data" at bounding box center [505, 134] width 53 height 18
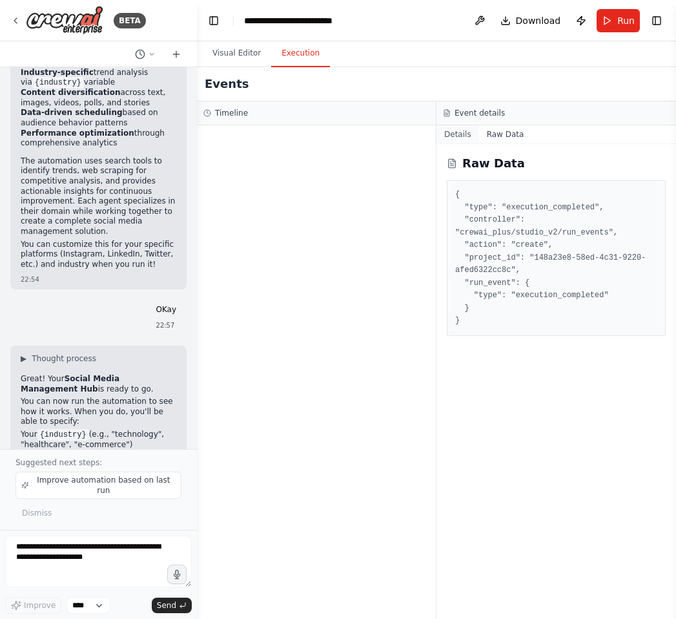
click at [460, 132] on button "Details" at bounding box center [458, 134] width 43 height 18
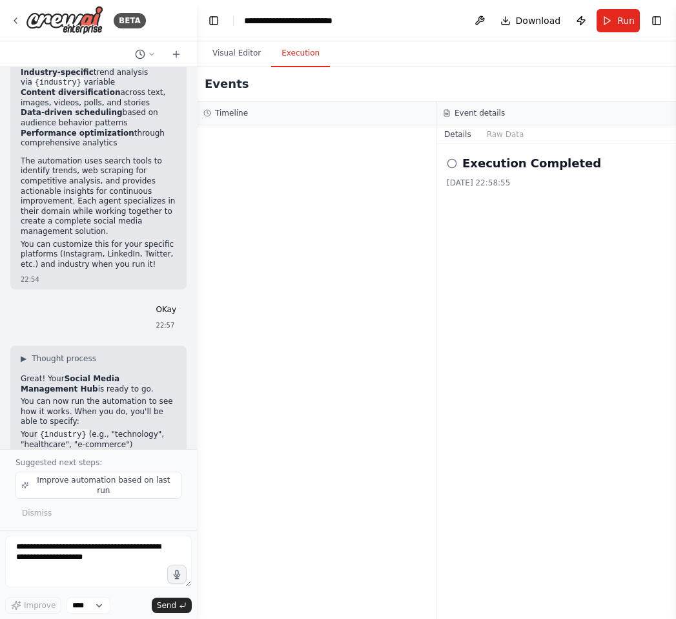
click at [506, 178] on div "03/09/2025, 22:58:55" at bounding box center [556, 183] width 219 height 10
click at [453, 163] on icon at bounding box center [452, 163] width 10 height 10
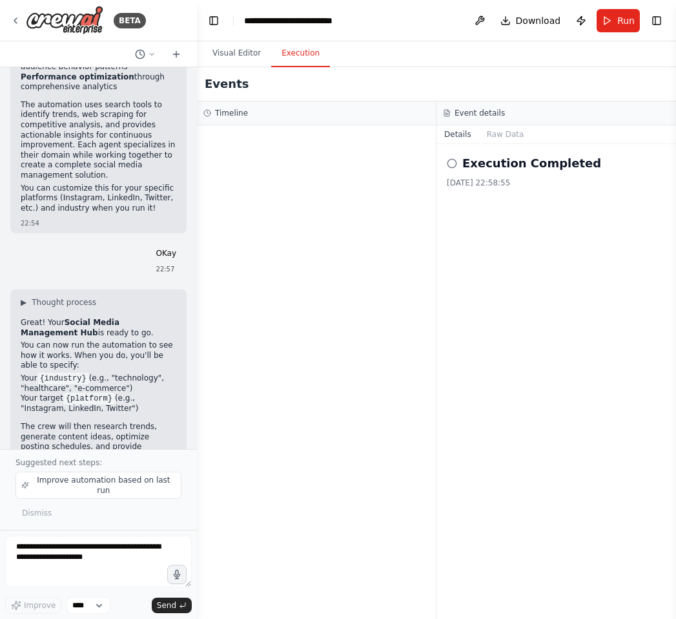
scroll to position [1953, 0]
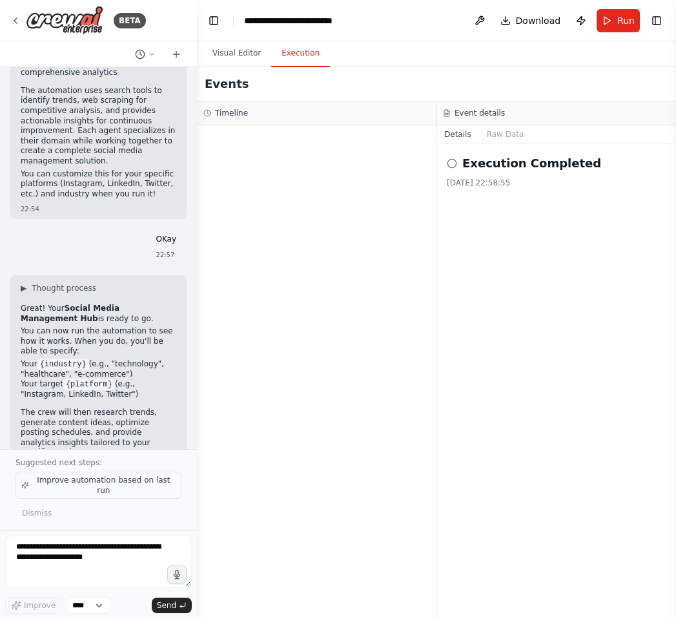
click at [105, 491] on span "Improve automation based on last run" at bounding box center [104, 485] width 144 height 21
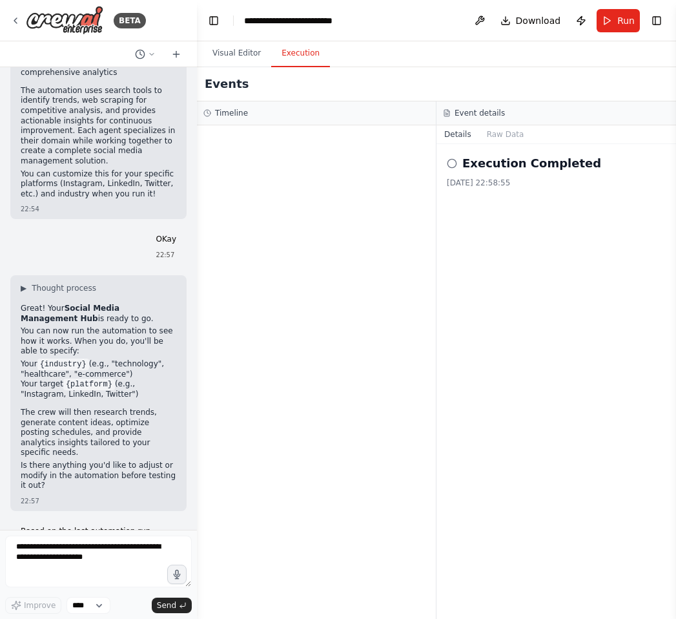
scroll to position [1992, 0]
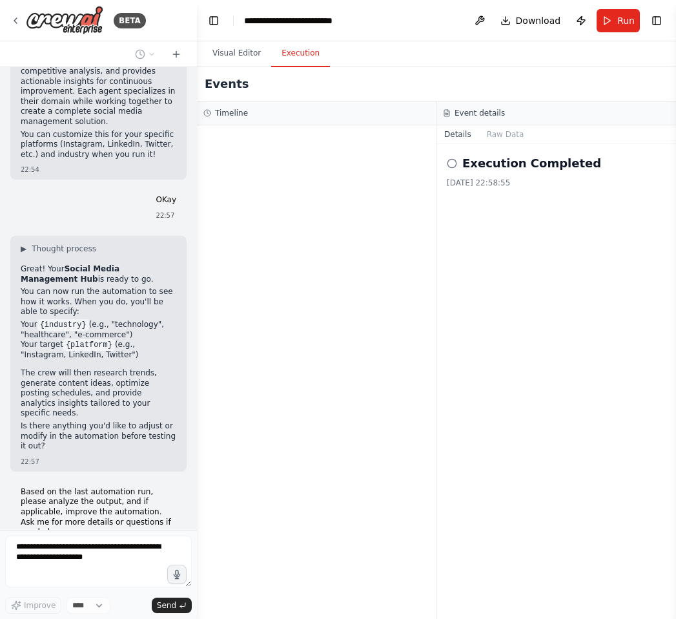
click at [448, 165] on circle at bounding box center [451, 163] width 8 height 8
click at [500, 132] on button "Raw Data" at bounding box center [505, 134] width 53 height 18
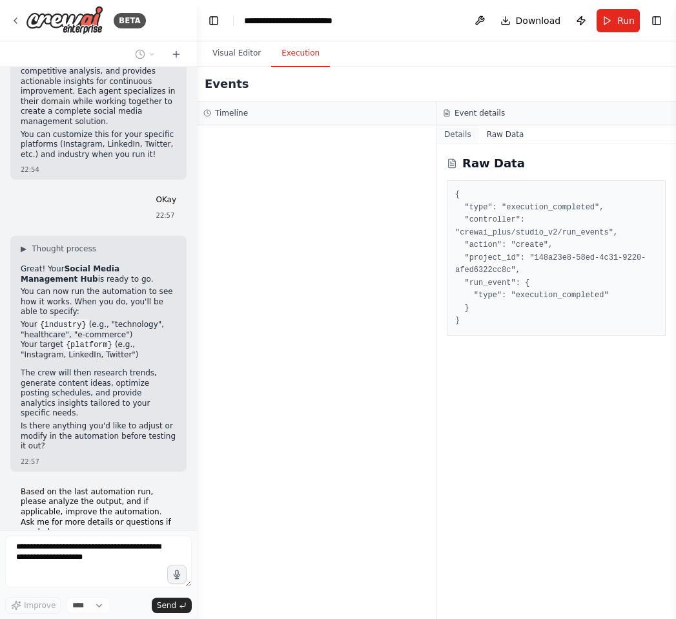
click at [461, 132] on button "Details" at bounding box center [458, 134] width 43 height 18
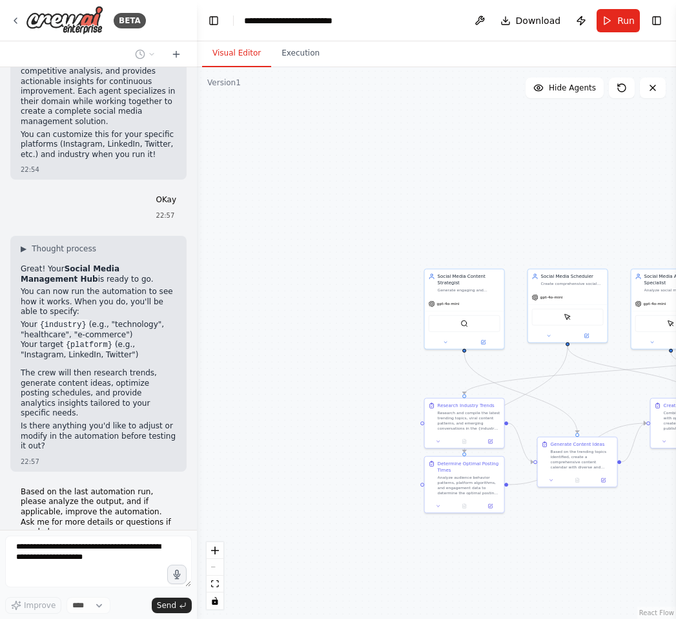
click at [230, 55] on button "Visual Editor" at bounding box center [236, 53] width 69 height 27
click at [308, 55] on button "Execution" at bounding box center [300, 53] width 59 height 27
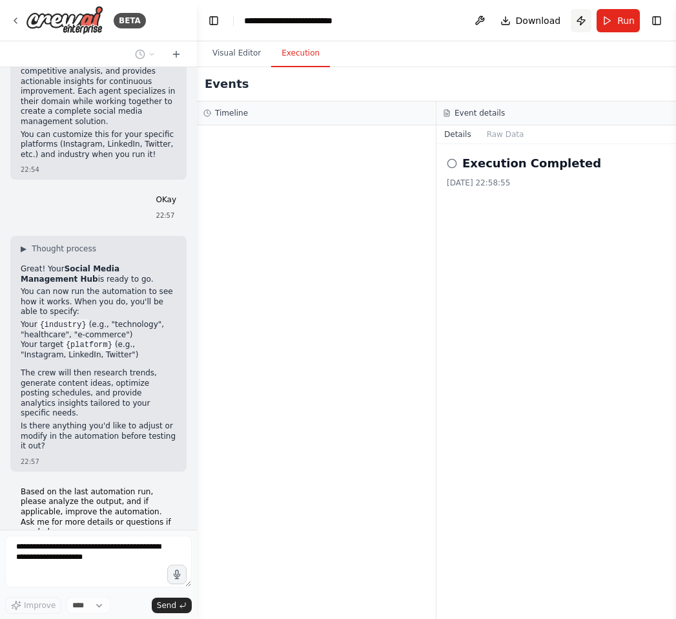
click at [580, 19] on button "Publish" at bounding box center [581, 20] width 21 height 23
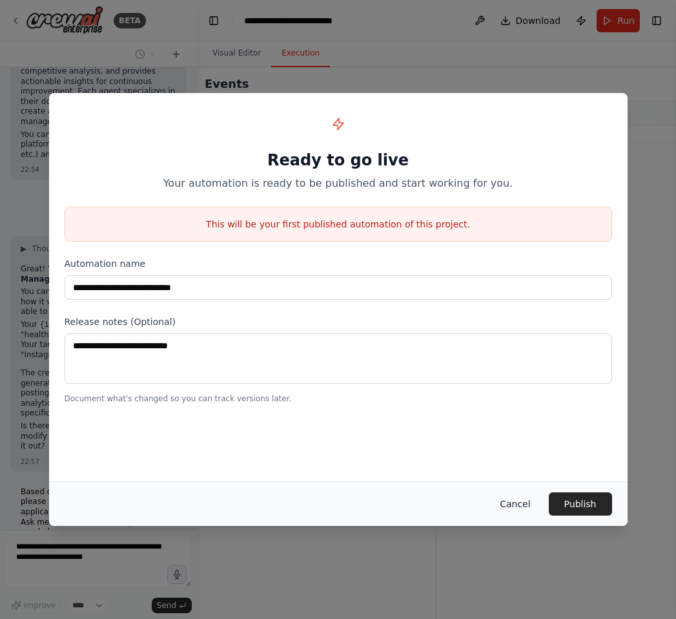
click at [527, 505] on button "Cancel" at bounding box center [514, 503] width 51 height 23
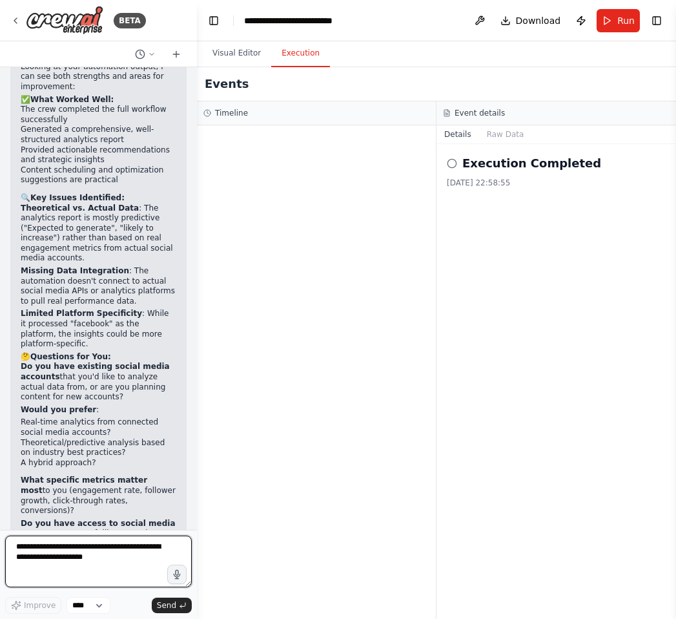
scroll to position [2547, 0]
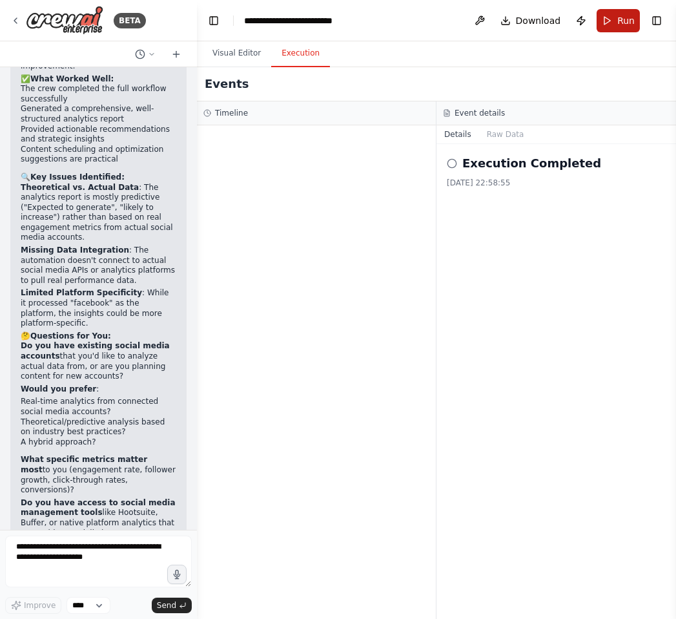
click at [621, 17] on span "Run" at bounding box center [625, 20] width 17 height 13
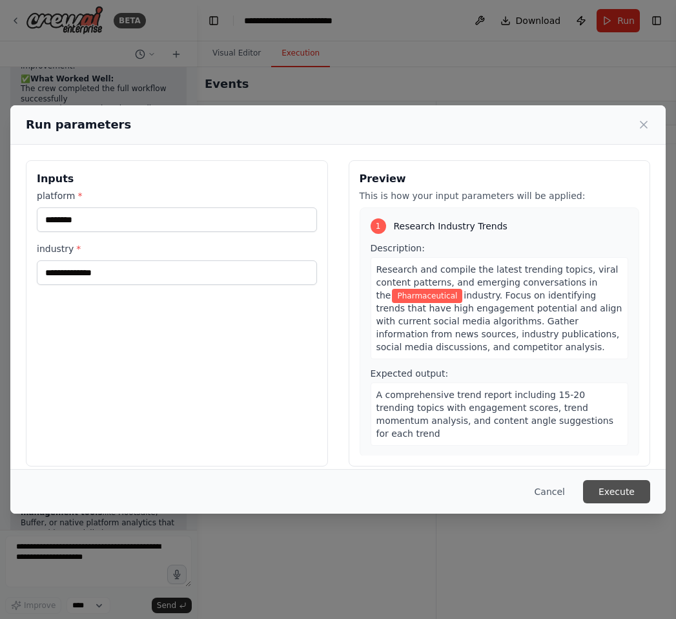
click at [615, 493] on button "Execute" at bounding box center [616, 491] width 67 height 23
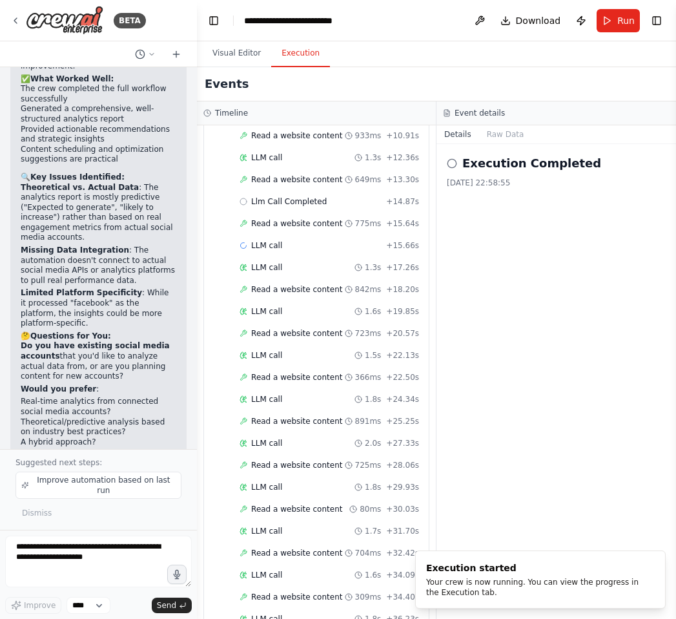
scroll to position [0, 0]
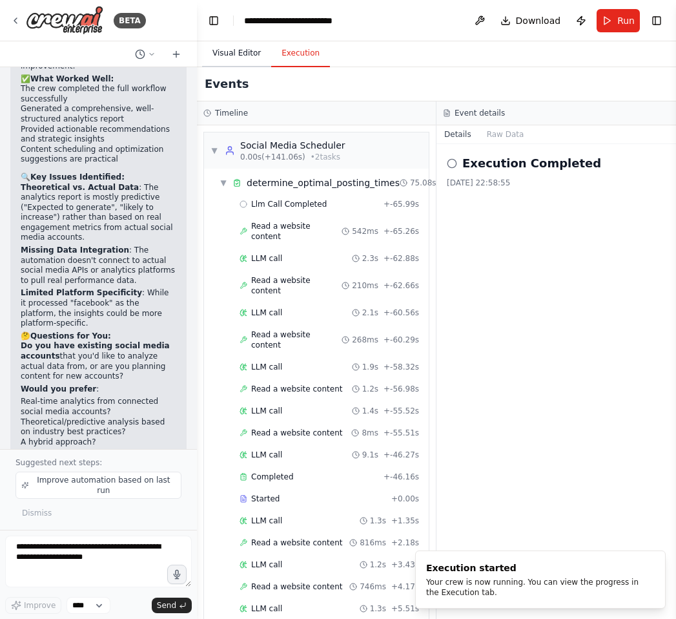
click at [243, 53] on button "Visual Editor" at bounding box center [236, 53] width 69 height 27
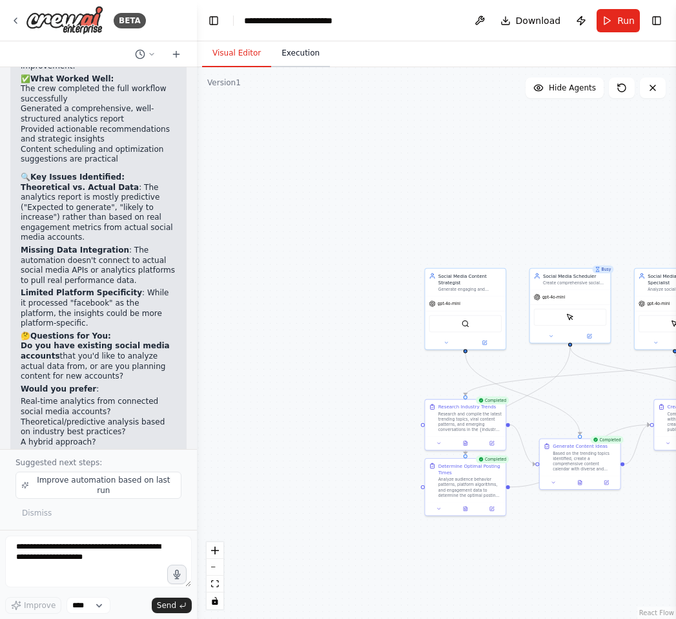
click at [309, 50] on button "Execution" at bounding box center [300, 53] width 59 height 27
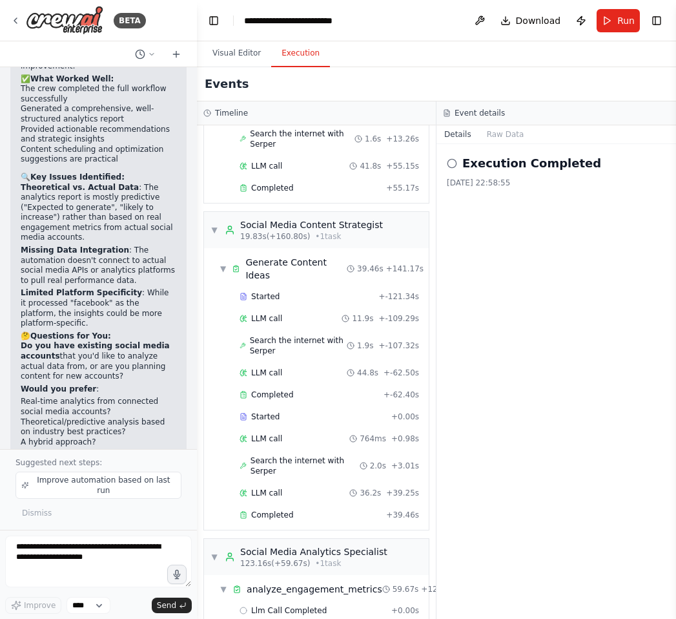
scroll to position [2777, 0]
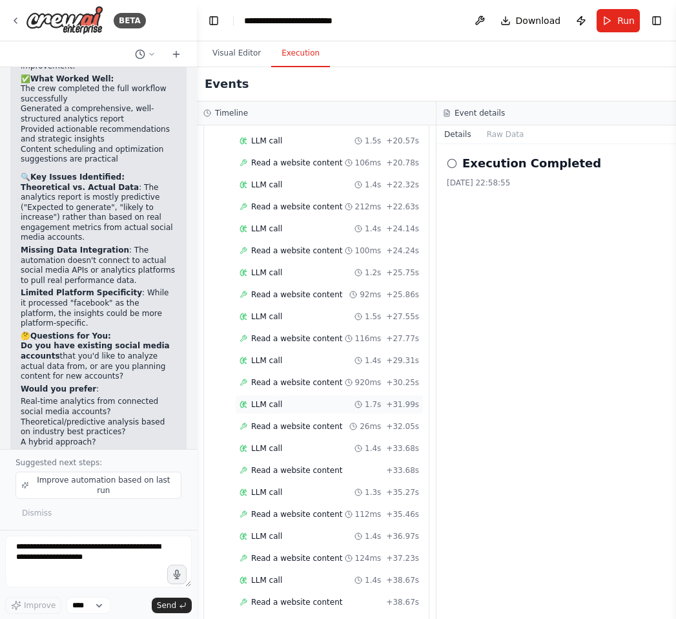
click at [285, 399] on div "LLM call 1.7s + 31.99s" at bounding box center [330, 404] width 180 height 10
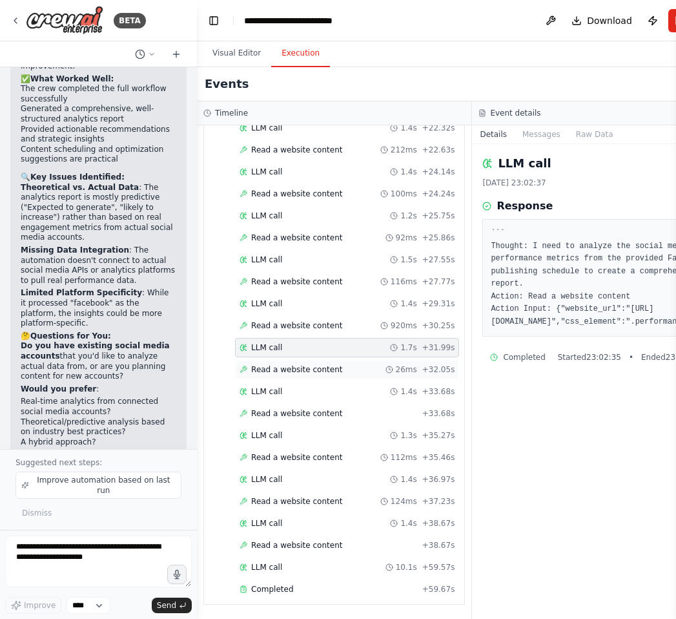
click at [329, 369] on span "Read a website content" at bounding box center [296, 369] width 91 height 10
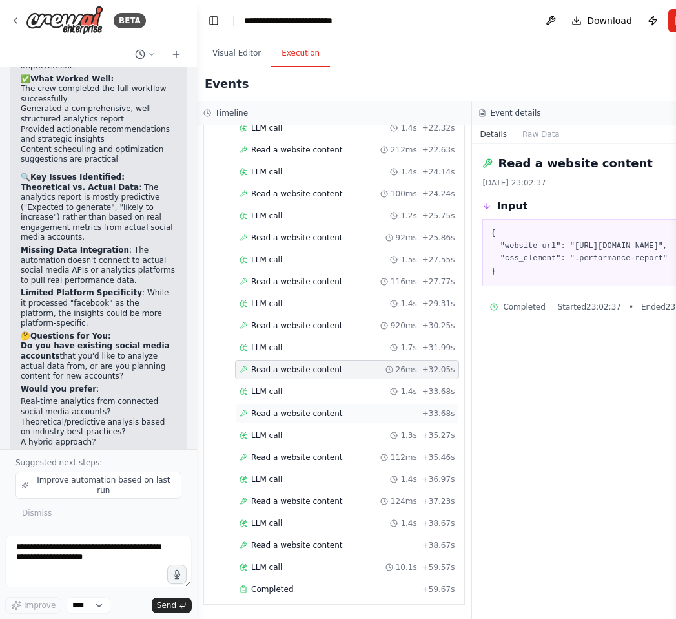
click at [329, 411] on span "Read a website content" at bounding box center [296, 413] width 91 height 10
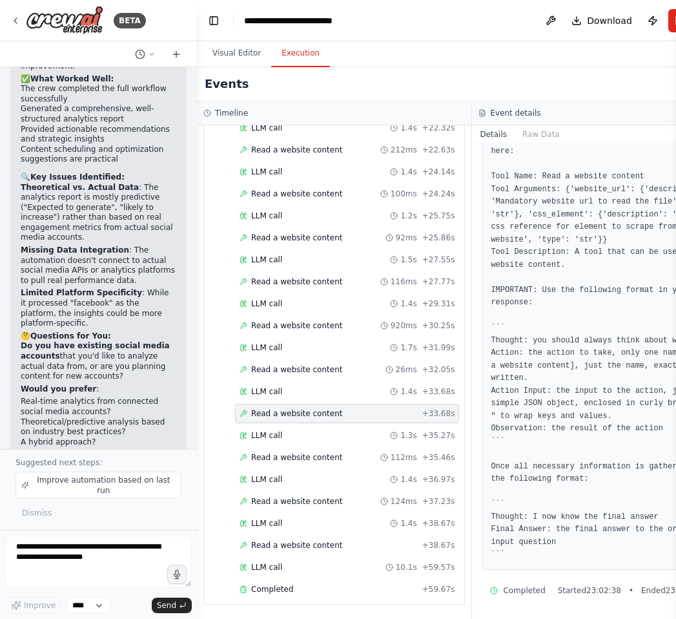
scroll to position [303, 0]
click at [558, 586] on span "Started 23:02:38" at bounding box center [589, 590] width 63 height 10
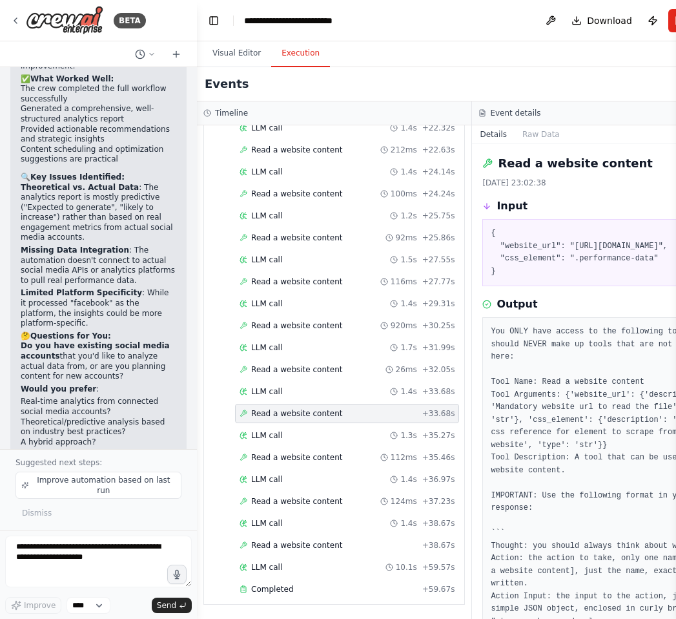
click at [526, 266] on pre "{ "website_url": "https://www.example.com/facebook-performance", "css_element":…" at bounding box center [610, 252] width 238 height 50
drag, startPoint x: 522, startPoint y: 294, endPoint x: 522, endPoint y: 225, distance: 69.1
click at [522, 225] on div "{ "website_url": "https://www.example.com/facebook-performance", "css_element":…" at bounding box center [609, 252] width 254 height 67
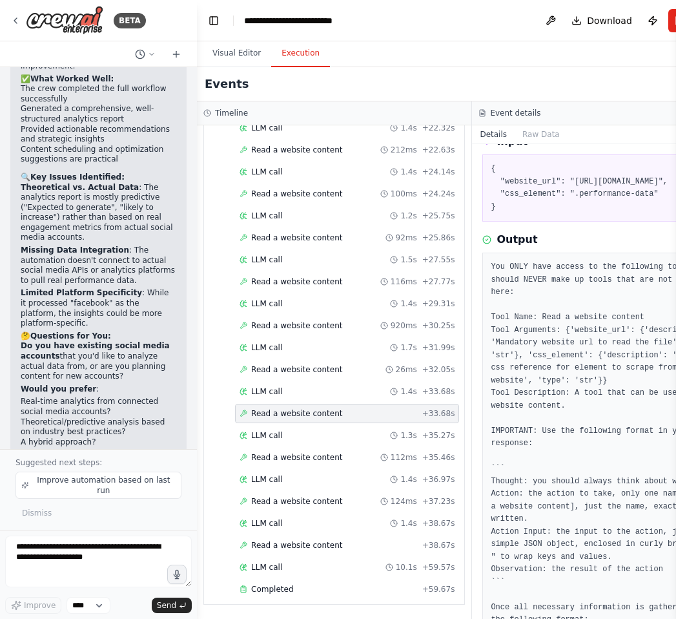
scroll to position [94, 0]
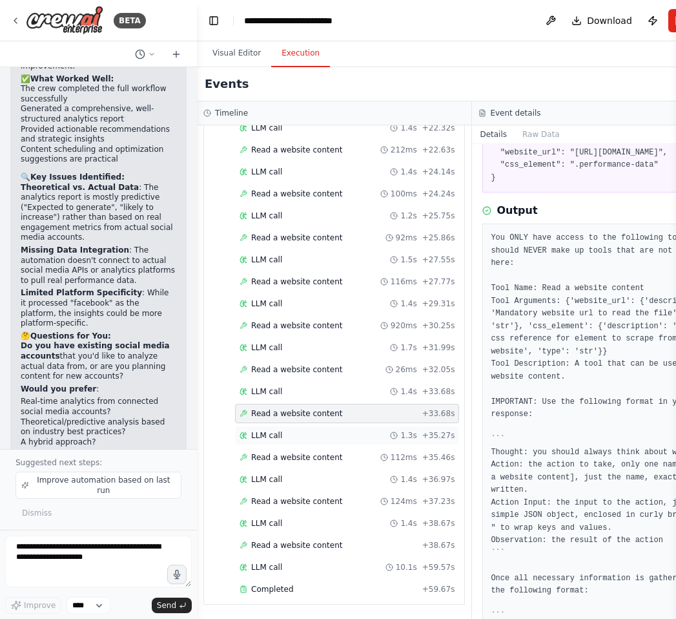
click at [320, 440] on div "LLM call 1.3s + 35.27s" at bounding box center [347, 435] width 224 height 19
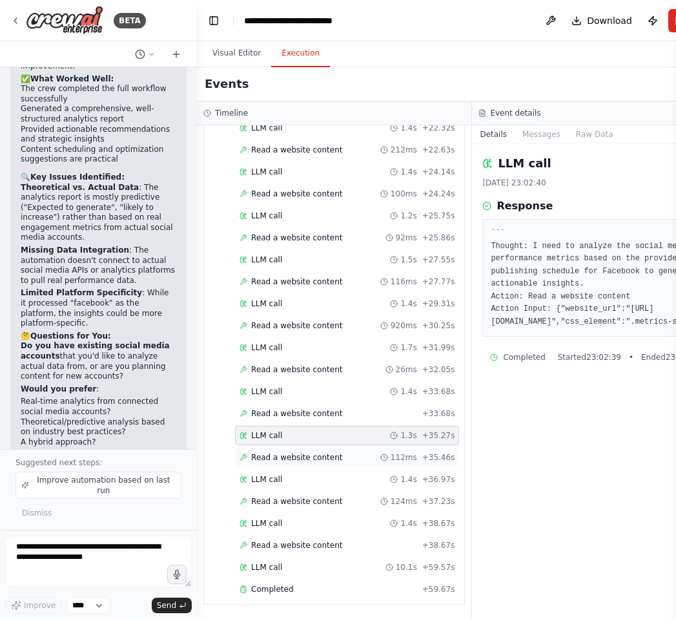
click at [320, 457] on span "Read a website content" at bounding box center [296, 457] width 91 height 10
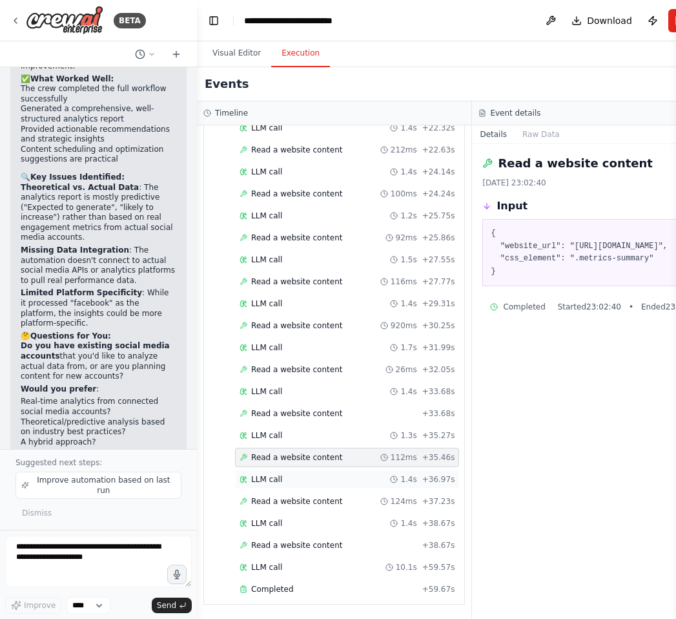
click at [319, 486] on div "LLM call 1.4s + 36.97s" at bounding box center [347, 478] width 224 height 19
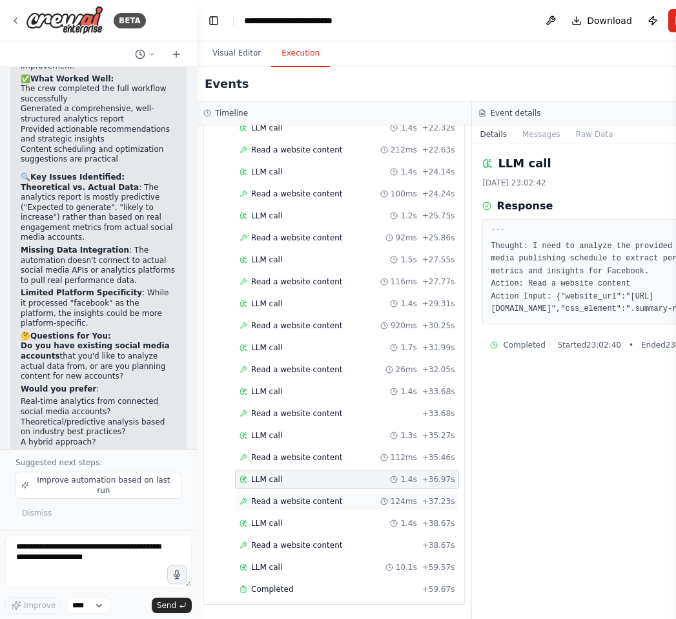
click at [320, 506] on span "Read a website content" at bounding box center [296, 501] width 91 height 10
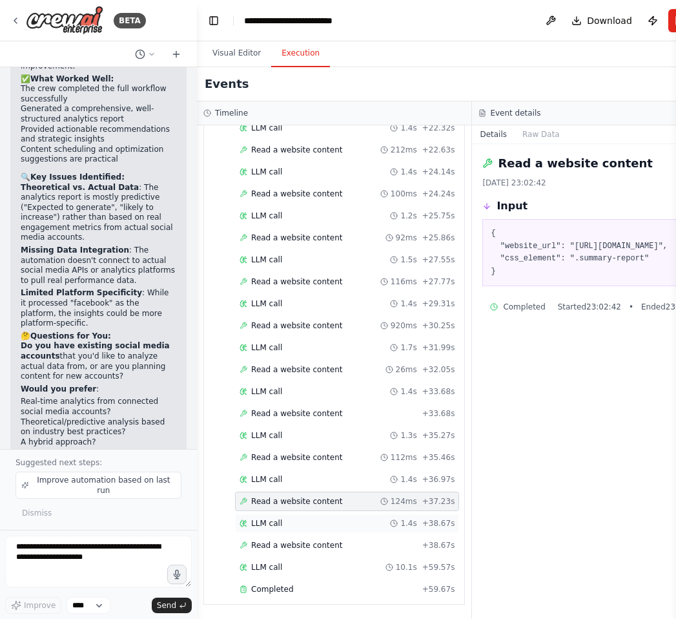
click at [320, 529] on div "LLM call 1.4s + 38.67s" at bounding box center [347, 522] width 224 height 19
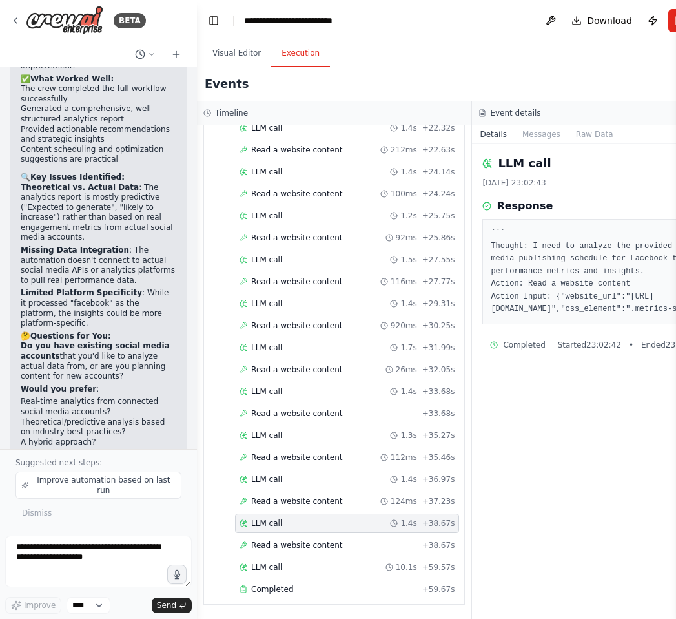
scroll to position [2735, 0]
click at [320, 550] on span "Read a website content" at bounding box center [296, 545] width 91 height 10
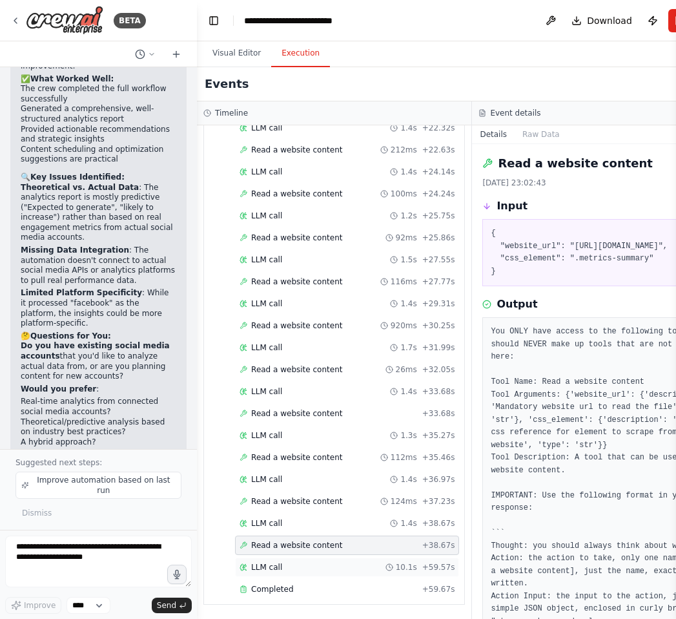
click at [320, 562] on div "LLM call 10.1s + 59.57s" at bounding box center [347, 567] width 215 height 10
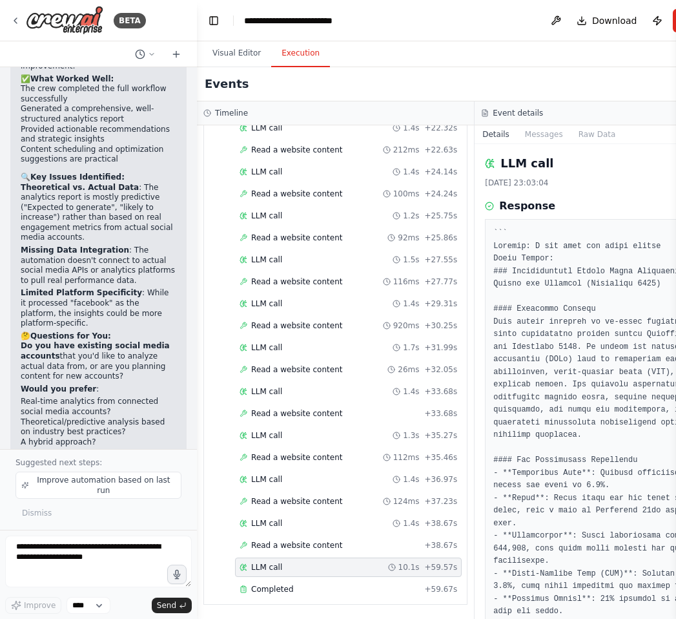
scroll to position [2756, 0]
click at [321, 571] on div "LLM call 10.1s + 59.57s" at bounding box center [349, 567] width 218 height 10
